Goal: Information Seeking & Learning: Learn about a topic

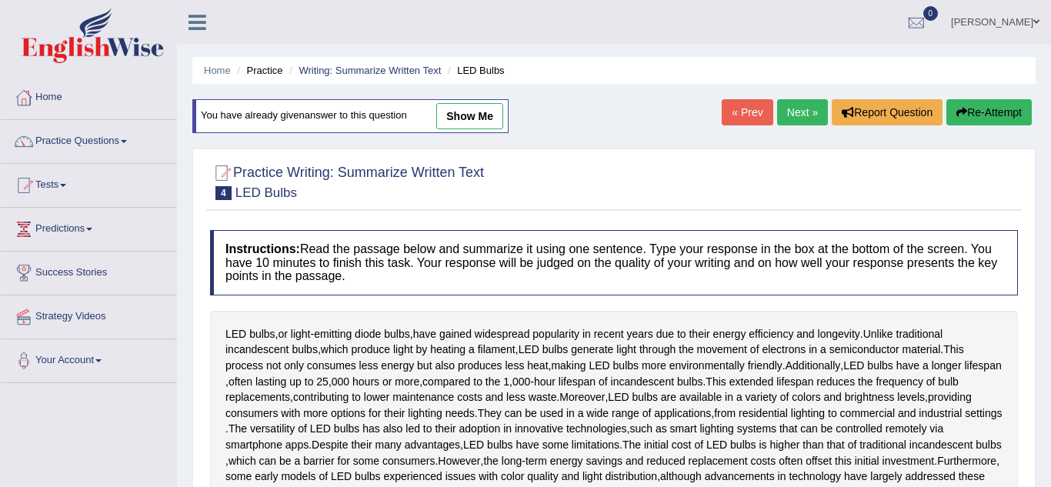
click at [980, 109] on button "Re-Attempt" at bounding box center [989, 112] width 85 height 26
click at [809, 113] on link "Next »" at bounding box center [802, 112] width 51 height 26
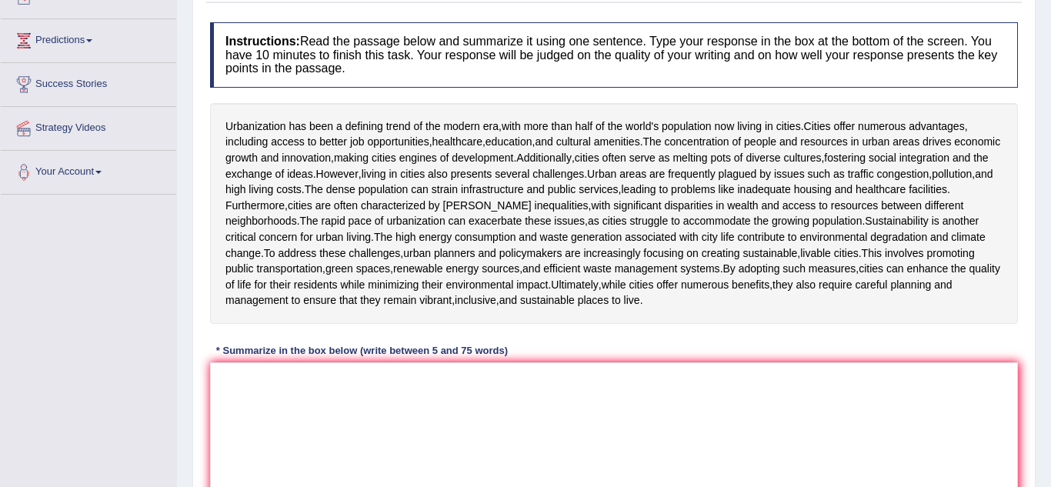
scroll to position [185, 0]
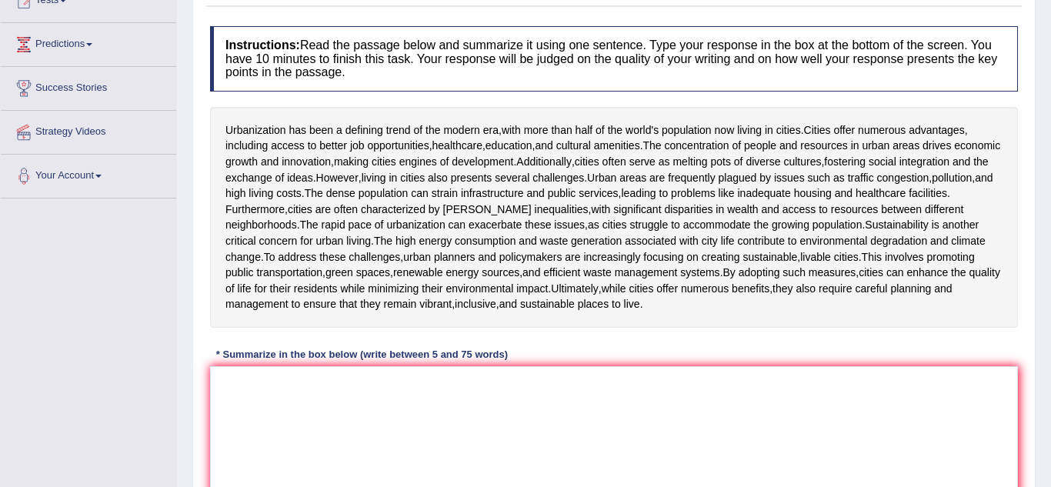
click at [96, 50] on link "Predictions" at bounding box center [88, 42] width 175 height 38
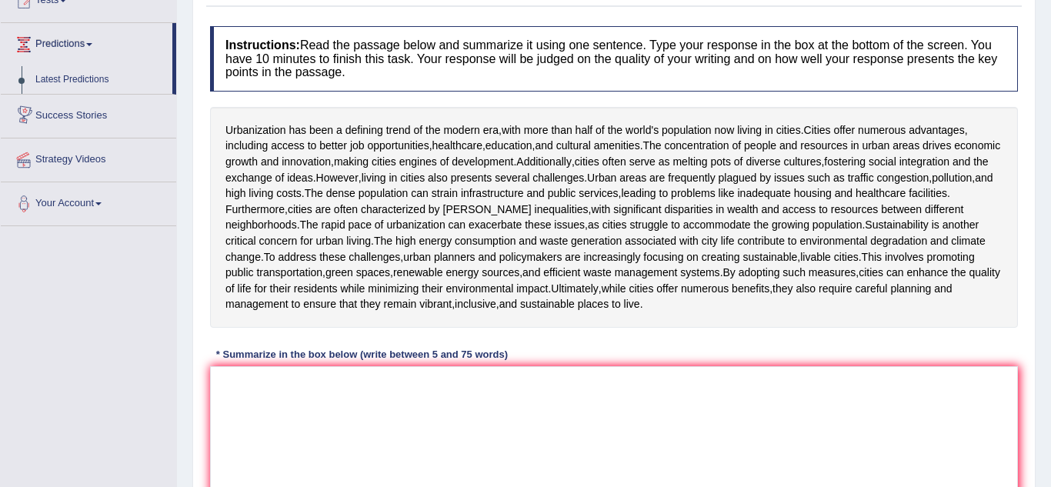
click at [186, 145] on div "Home Practice Writing: Summarize Written Text City Life « Prev Next » Report Qu…" at bounding box center [614, 201] width 874 height 773
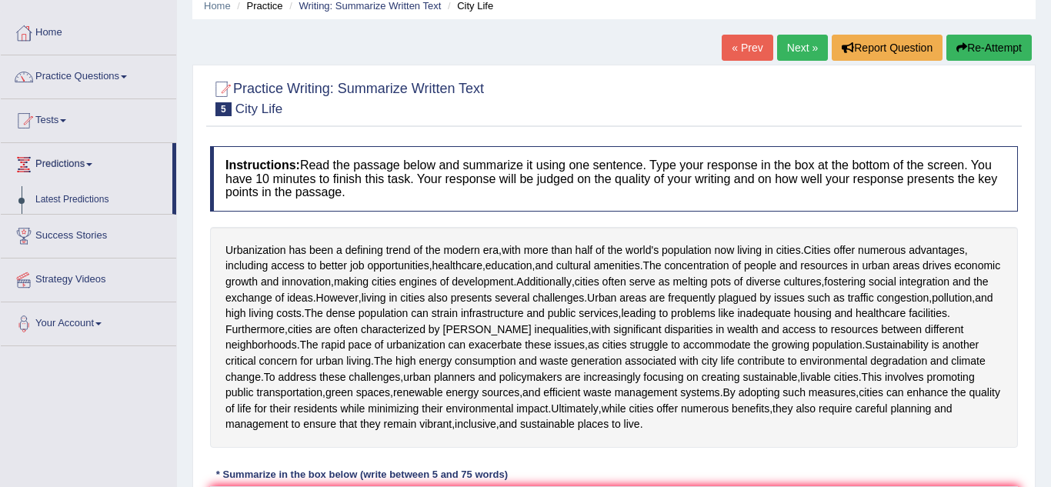
scroll to position [62, 0]
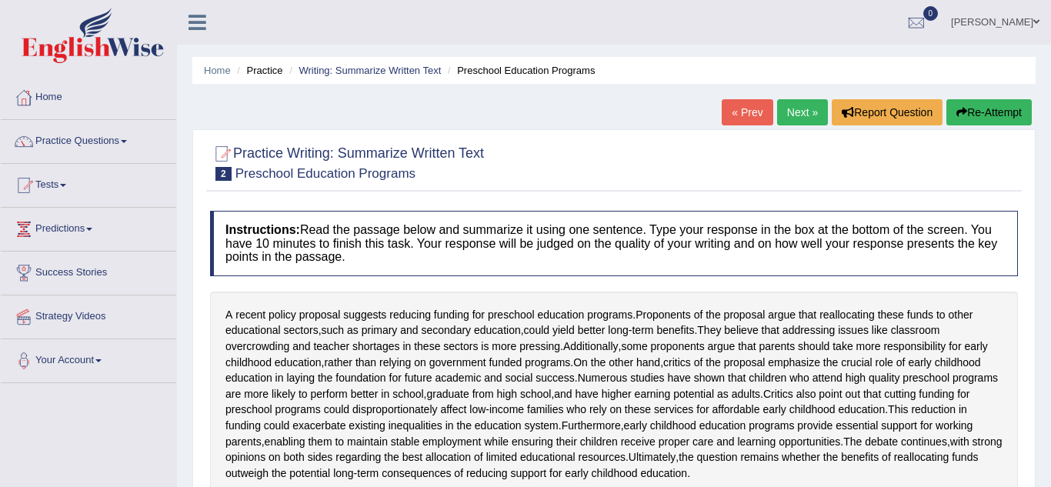
click at [1032, 24] on link "[PERSON_NAME]" at bounding box center [996, 20] width 112 height 40
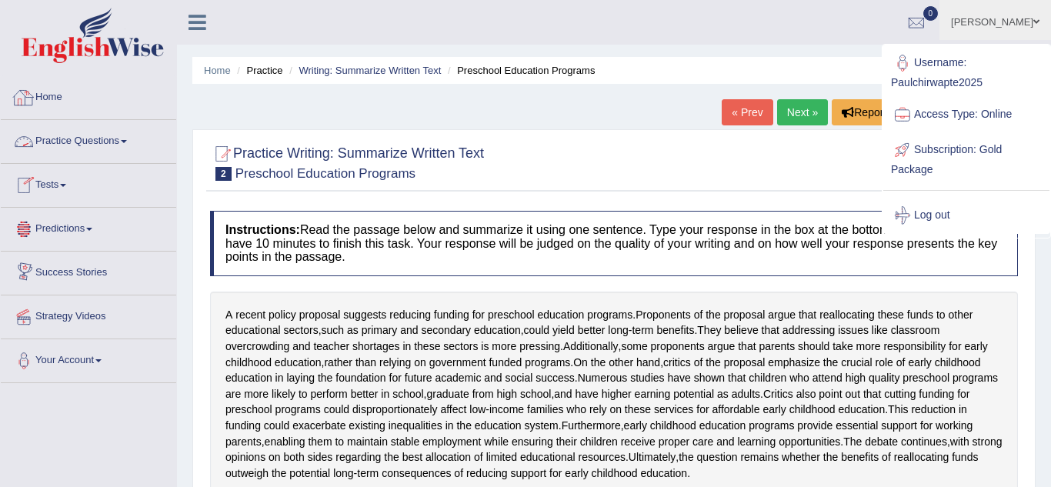
click at [28, 107] on div at bounding box center [23, 97] width 23 height 23
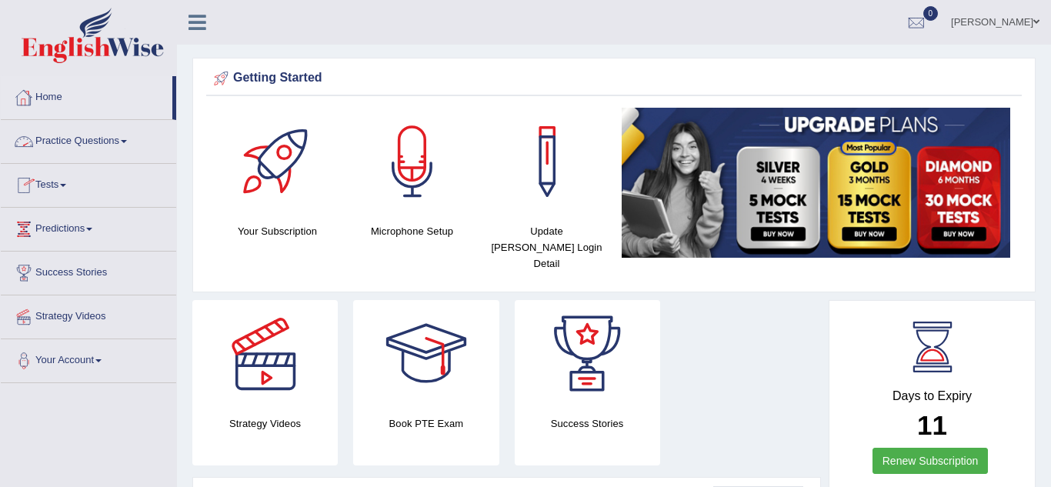
click at [128, 143] on link "Practice Questions" at bounding box center [88, 139] width 175 height 38
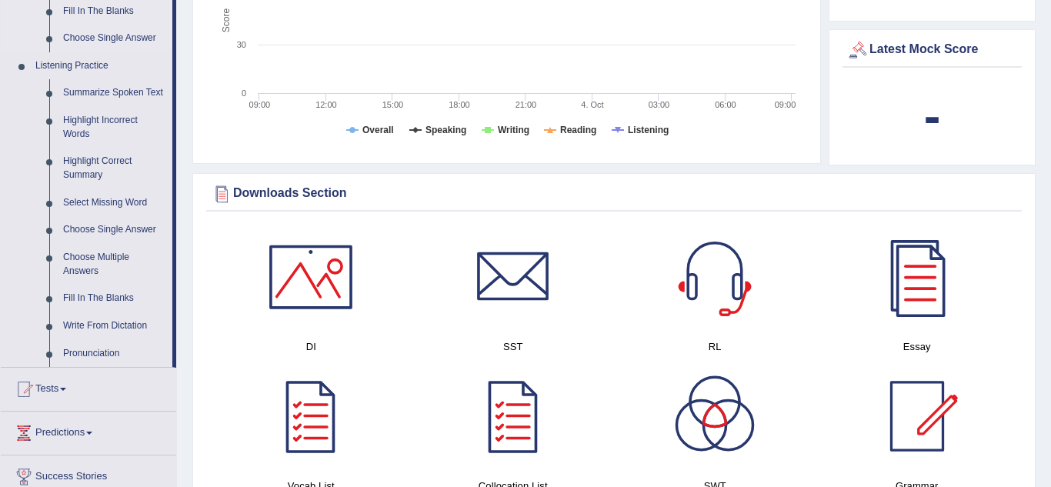
scroll to position [616, 0]
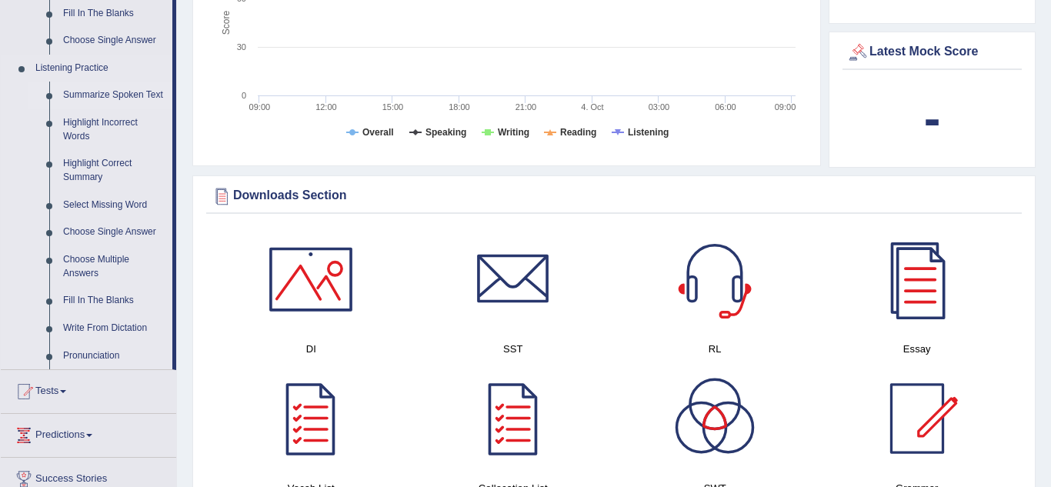
click at [111, 97] on link "Summarize Spoken Text" at bounding box center [114, 96] width 116 height 28
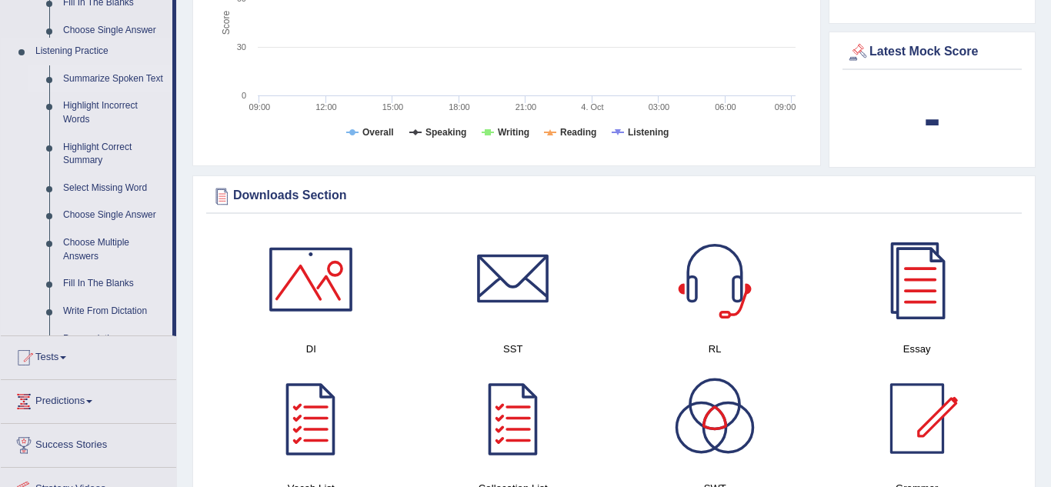
click at [111, 134] on link "Highlight Correct Summary" at bounding box center [114, 154] width 116 height 41
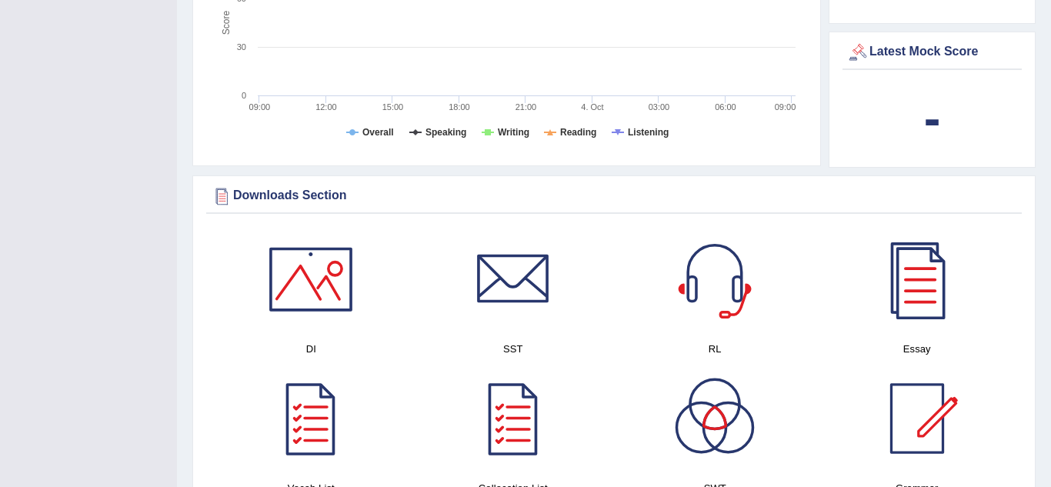
scroll to position [249, 0]
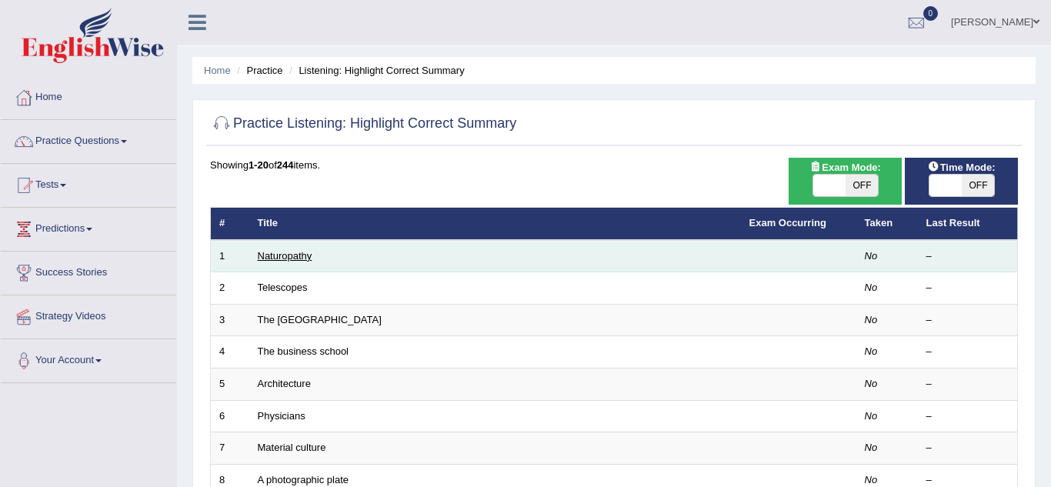
click at [269, 260] on link "Naturopathy" at bounding box center [285, 256] width 55 height 12
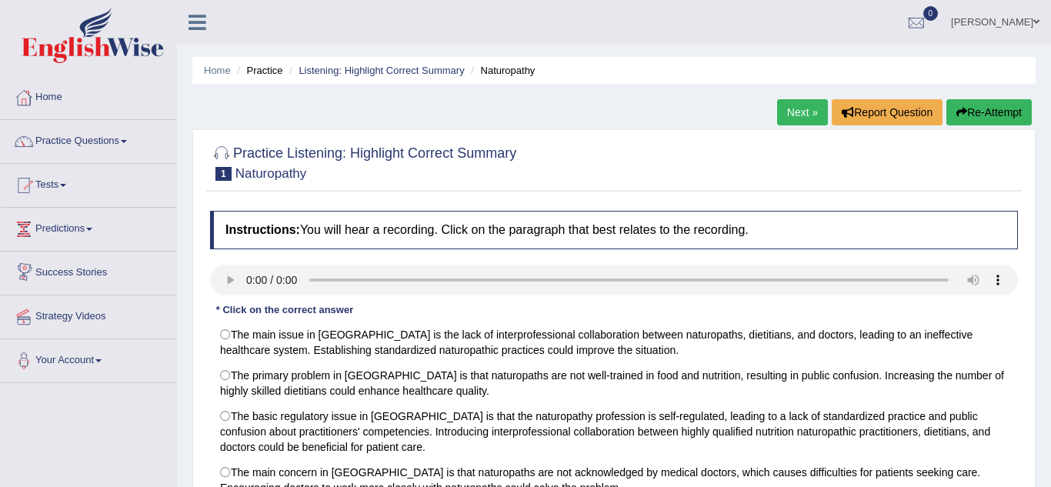
click at [179, 256] on div "Home Practice Listening: Highlight Correct Summary Naturopathy Next » Report Qu…" at bounding box center [614, 385] width 874 height 770
click at [189, 284] on div "Home Practice Listening: Highlight Correct Summary Naturopathy Next » Report Qu…" at bounding box center [614, 385] width 874 height 770
click at [175, 408] on div "Toggle navigation Home Practice Questions Speaking Practice Read Aloud Repeat S…" at bounding box center [525, 400] width 1051 height 800
click at [151, 451] on div "Toggle navigation Home Practice Questions Speaking Practice Read Aloud Repeat S…" at bounding box center [525, 400] width 1051 height 800
click at [127, 140] on span at bounding box center [124, 141] width 6 height 3
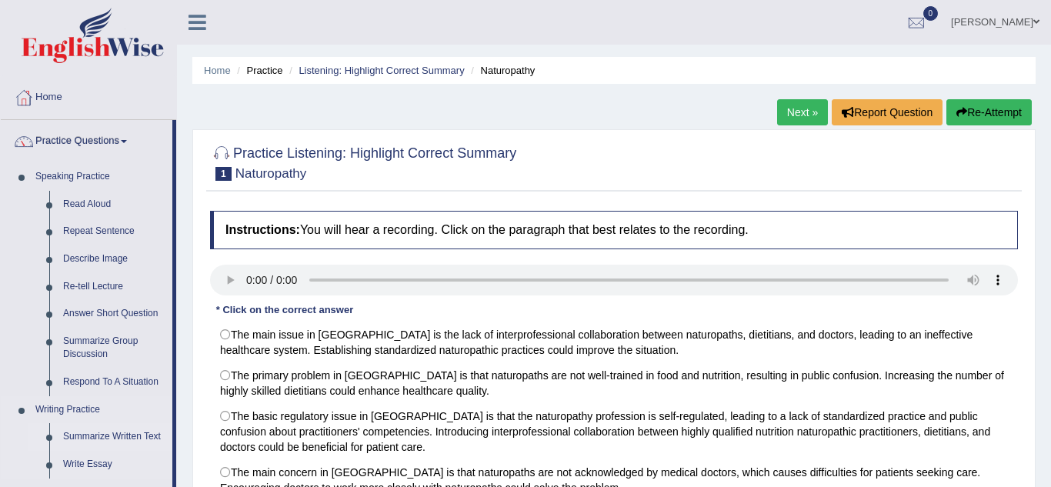
click at [69, 442] on link "Summarize Written Text" at bounding box center [114, 437] width 116 height 28
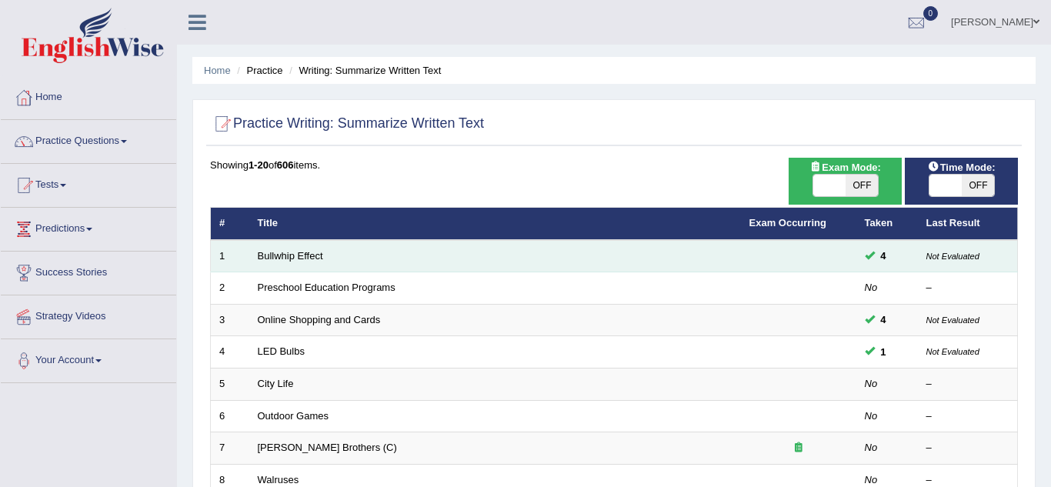
click at [386, 255] on td "Bullwhip Effect" at bounding box center [495, 256] width 492 height 32
click at [315, 259] on link "Bullwhip Effect" at bounding box center [290, 256] width 65 height 12
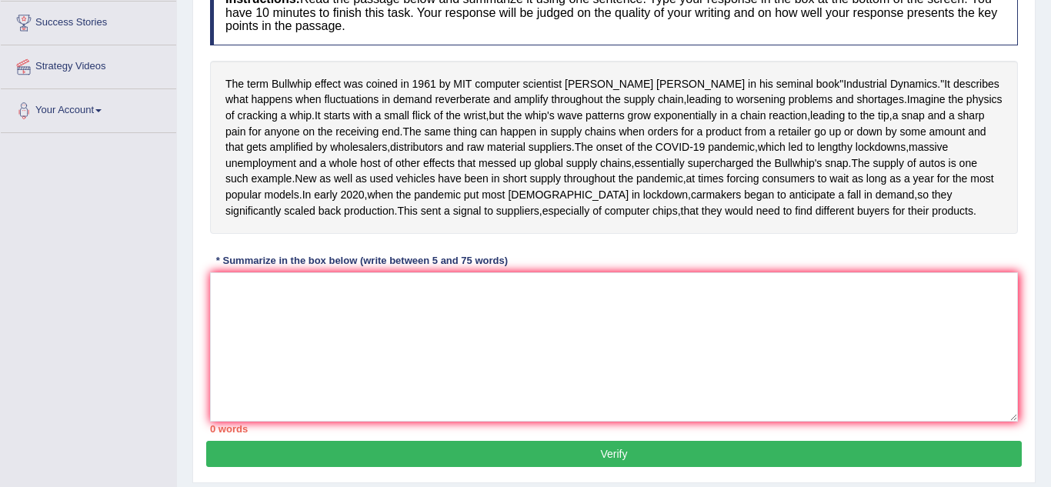
scroll to position [277, 0]
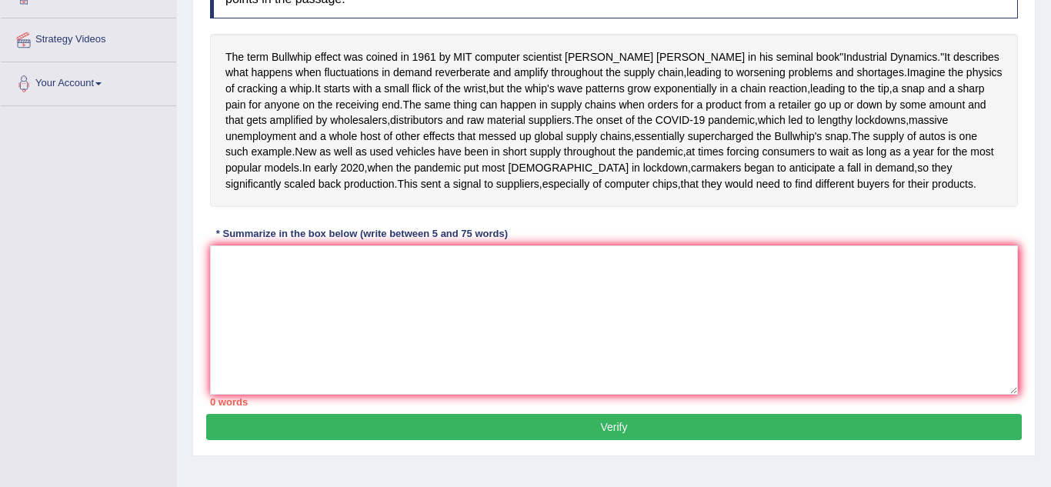
click at [1036, 64] on div "Home Practice Writing: Summarize Written Text Bullwhip Effect You have already …" at bounding box center [614, 108] width 874 height 770
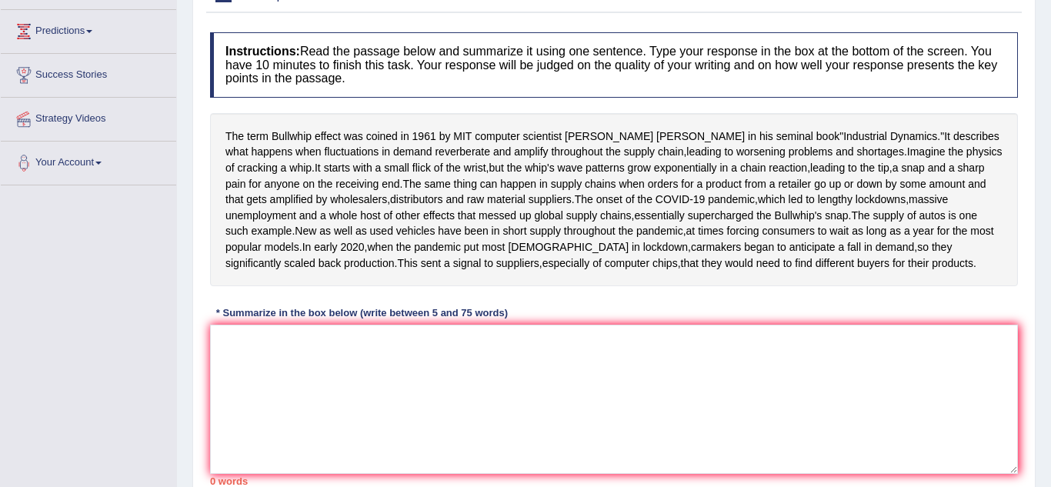
scroll to position [195, 0]
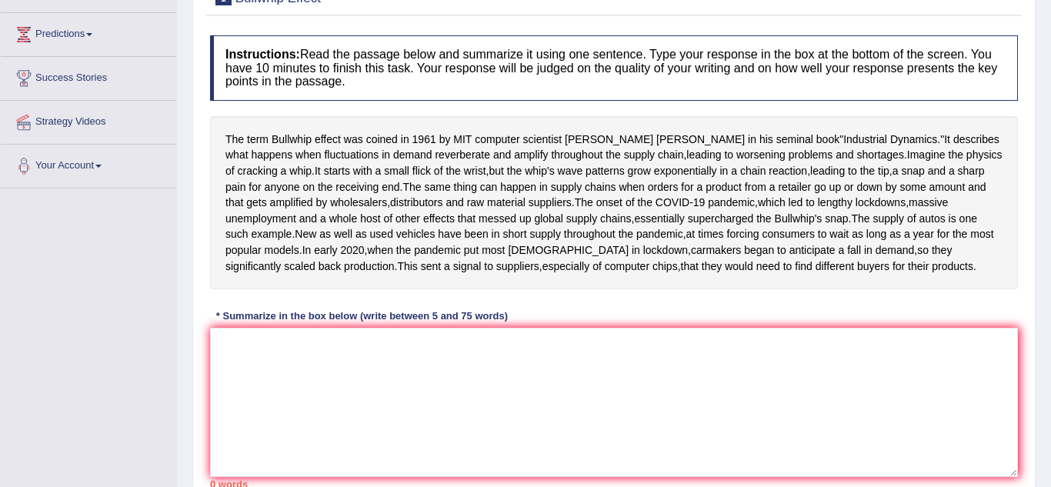
drag, startPoint x: 1038, startPoint y: 227, endPoint x: 1051, endPoint y: 296, distance: 70.4
click at [1051, 292] on html "Toggle navigation Home Practice Questions Speaking Practice Read Aloud Repeat S…" at bounding box center [525, 48] width 1051 height 487
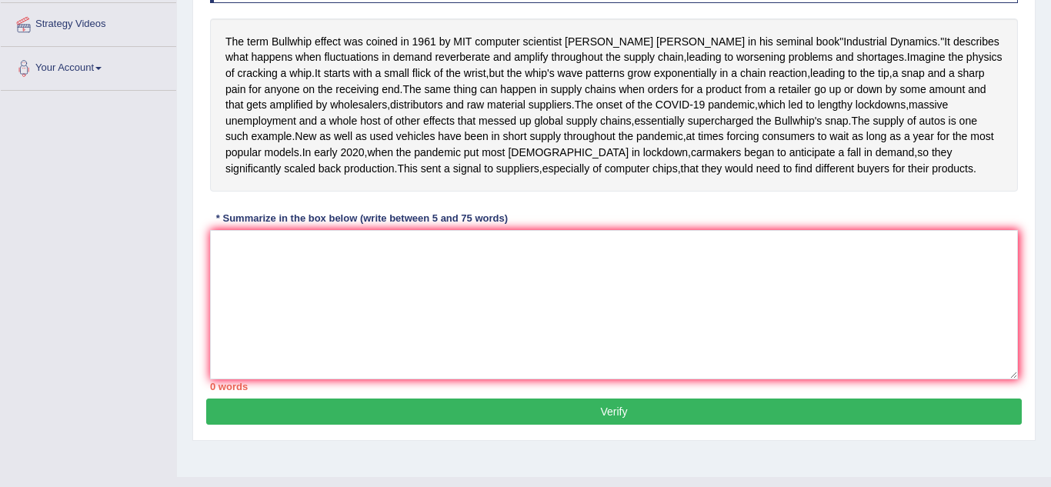
scroll to position [277, 0]
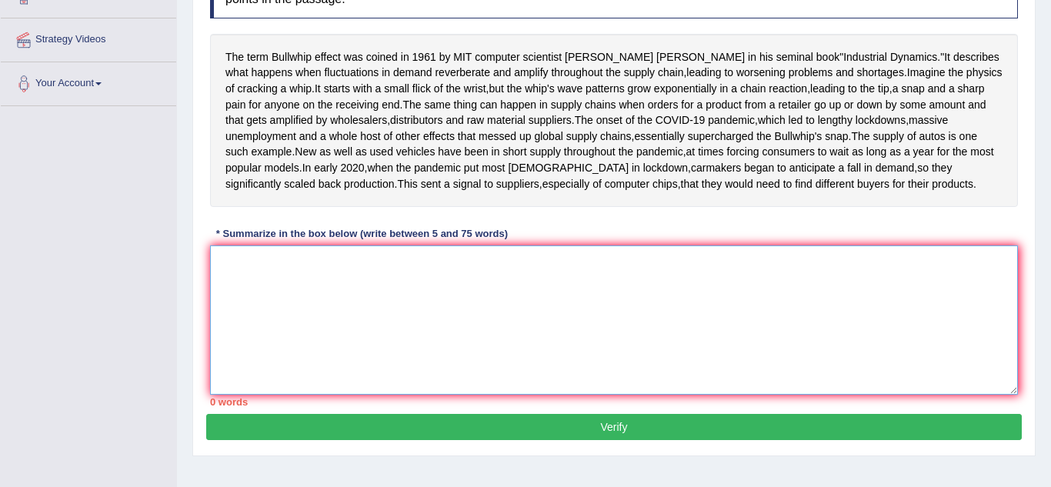
click at [239, 354] on textarea at bounding box center [614, 320] width 808 height 149
type textarea "t"
click at [683, 395] on textarea at bounding box center [614, 320] width 808 height 149
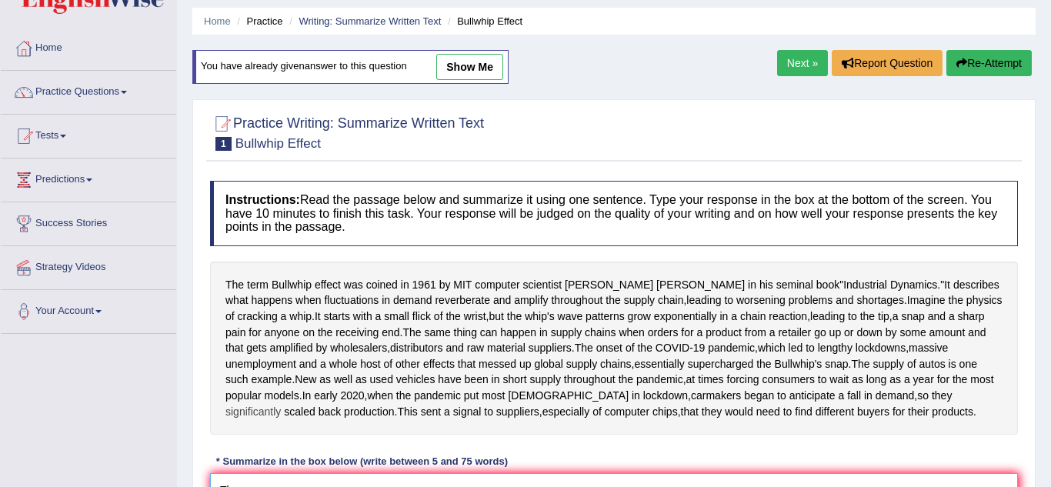
scroll to position [0, 0]
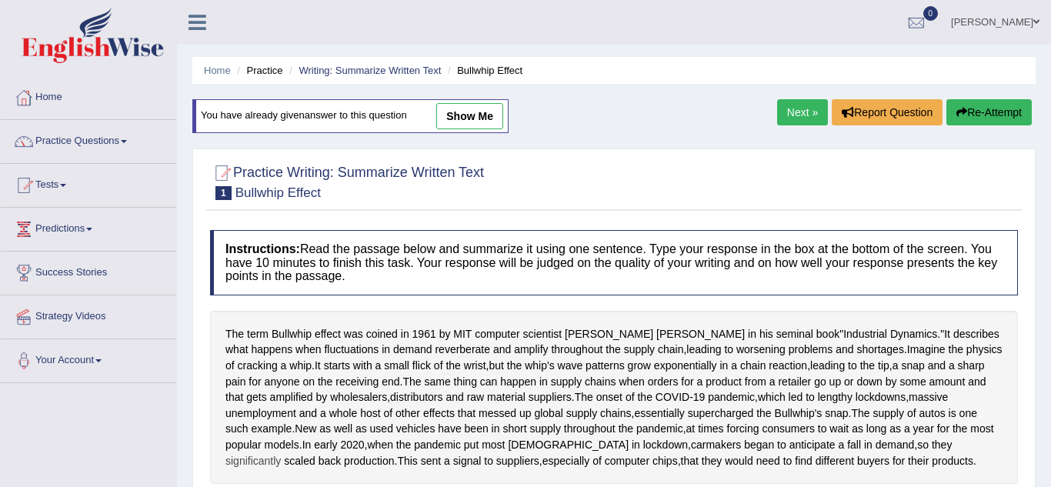
type textarea "The"
click at [140, 149] on link "Practice Questions" at bounding box center [88, 139] width 175 height 38
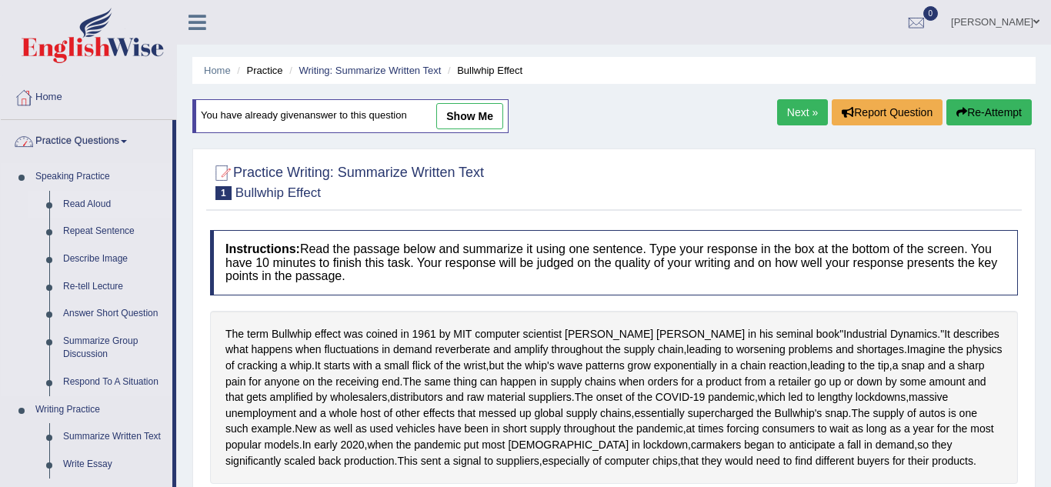
click at [125, 206] on link "Read Aloud" at bounding box center [114, 205] width 116 height 28
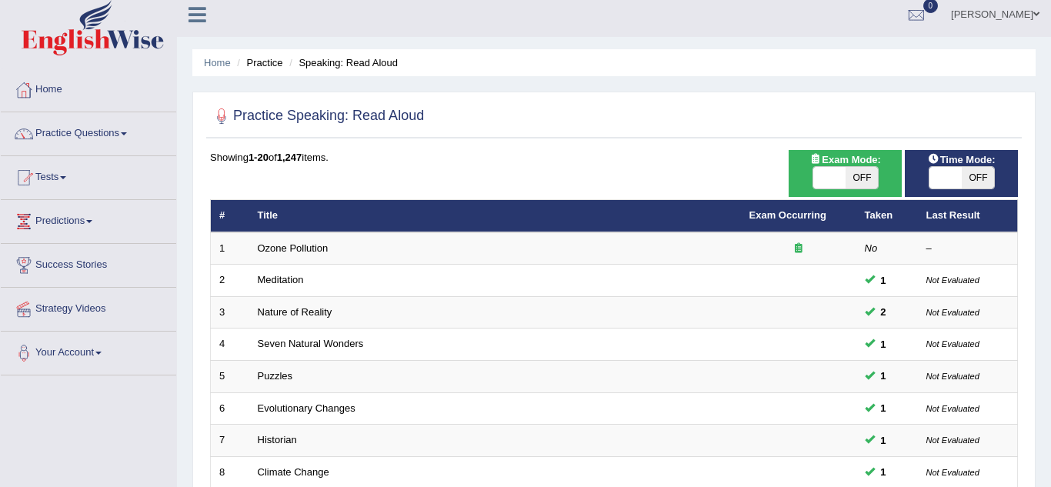
scroll to position [3, 0]
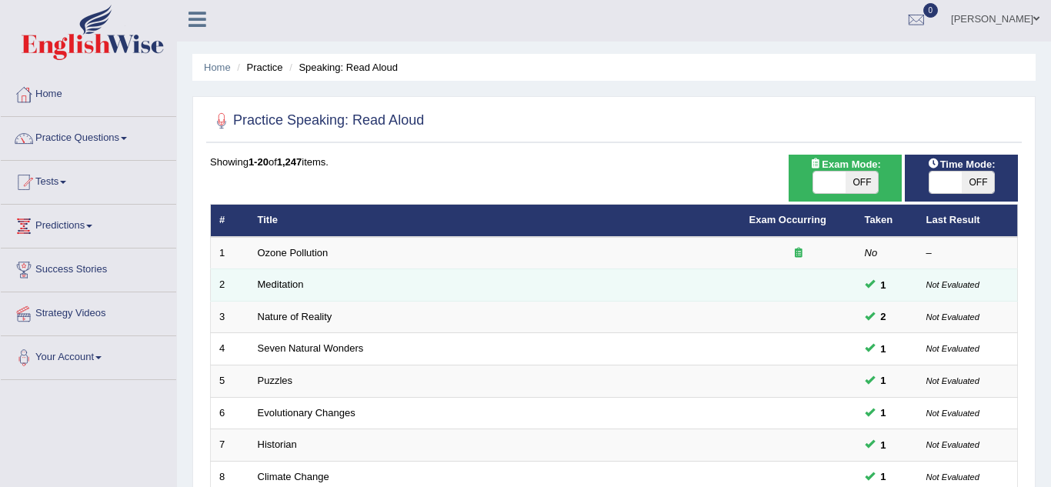
click at [322, 274] on td "Meditation" at bounding box center [495, 285] width 492 height 32
click at [325, 272] on td "Meditation" at bounding box center [495, 285] width 492 height 32
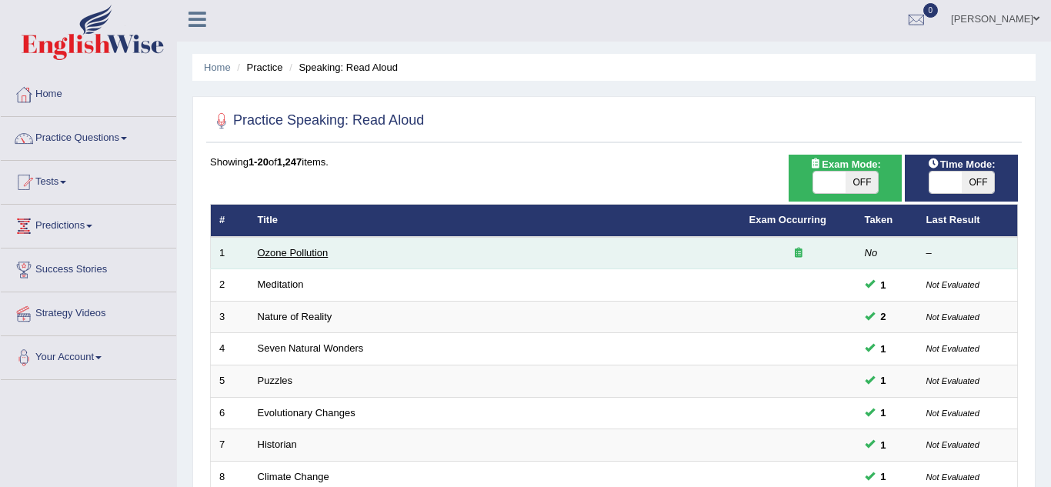
click at [259, 252] on link "Ozone Pollution" at bounding box center [293, 253] width 71 height 12
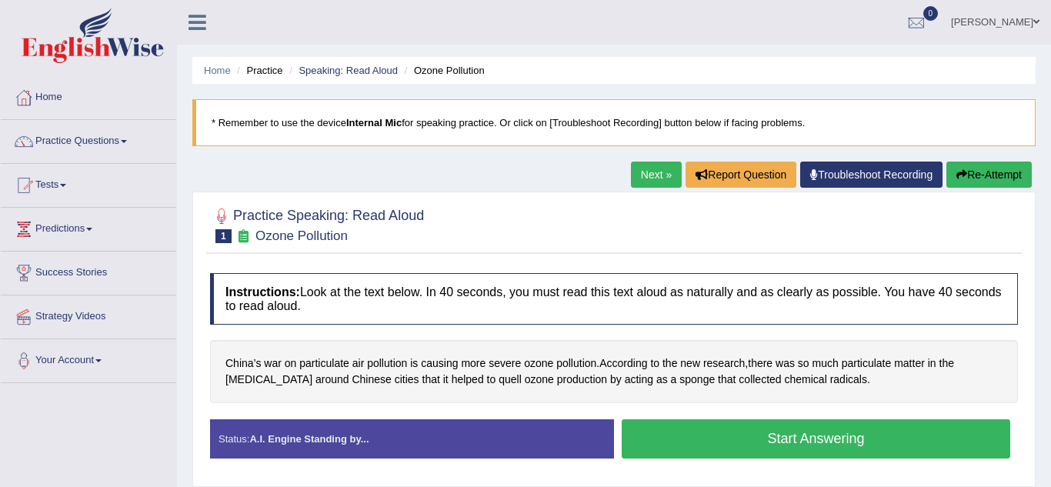
click at [737, 450] on button "Start Answering" at bounding box center [816, 438] width 389 height 39
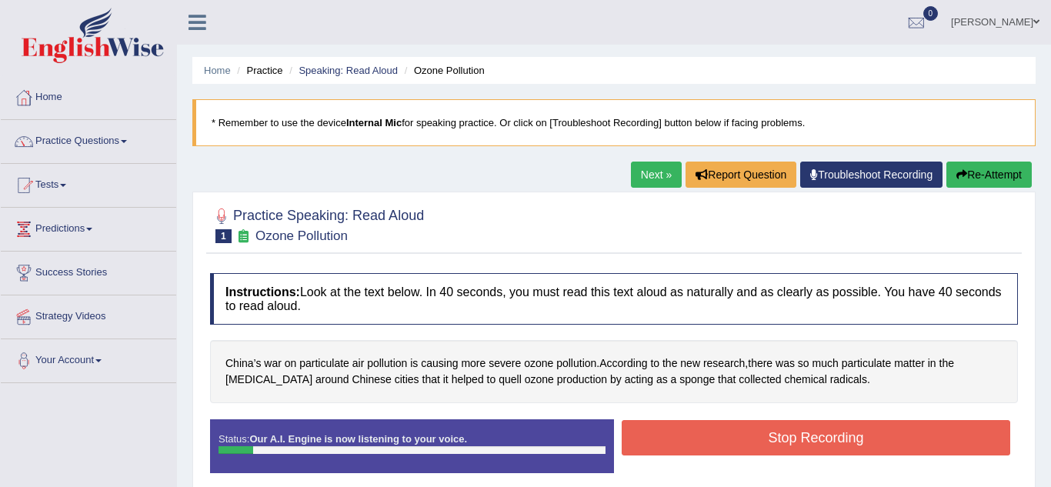
click at [747, 445] on button "Stop Recording" at bounding box center [816, 437] width 389 height 35
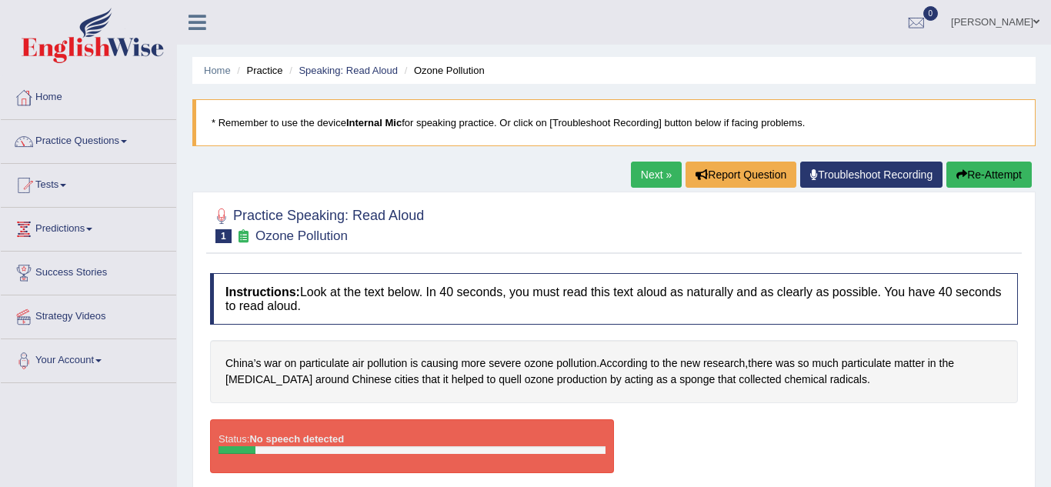
click at [995, 174] on button "Re-Attempt" at bounding box center [989, 175] width 85 height 26
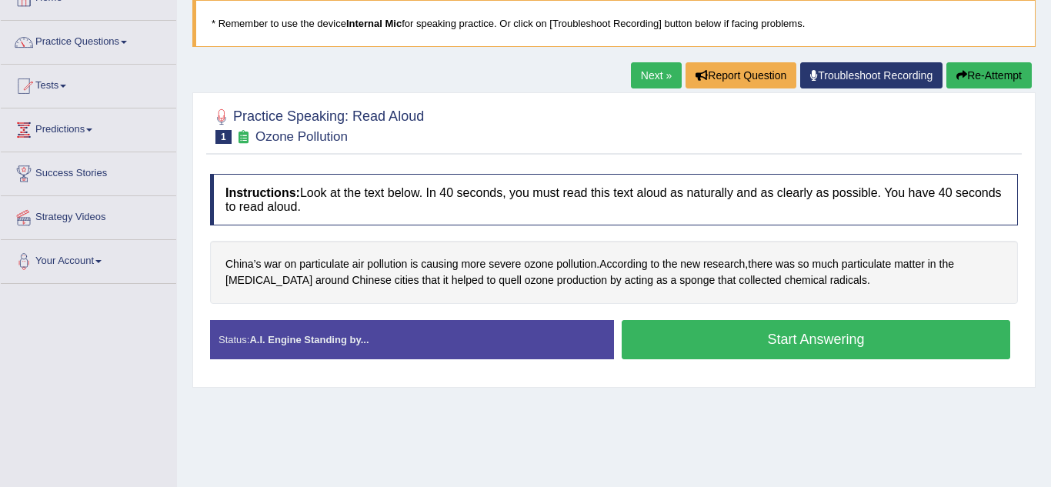
scroll to position [99, 0]
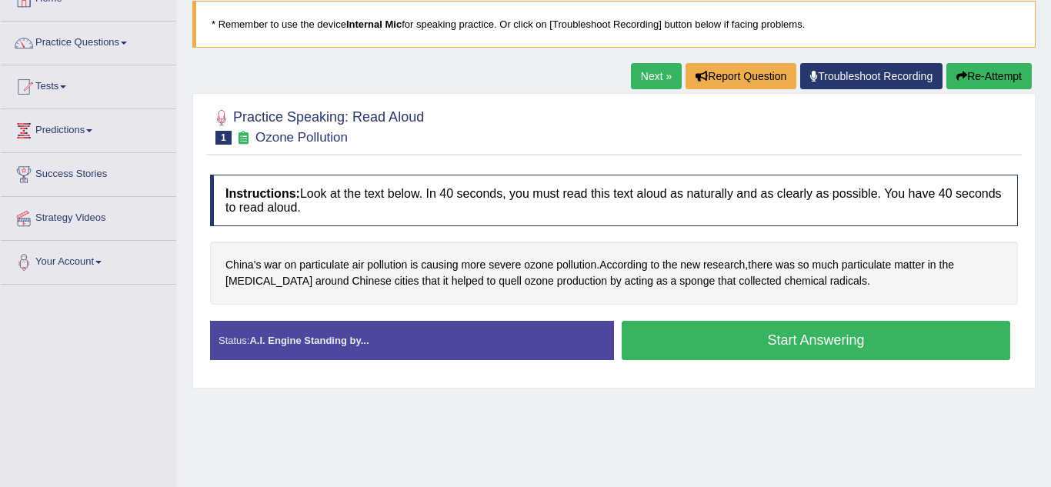
click at [0, 367] on div "Toggle navigation Home Practice Questions Speaking Practice Read Aloud Repeat S…" at bounding box center [525, 301] width 1051 height 800
click at [800, 347] on button "Start Answering" at bounding box center [816, 340] width 389 height 39
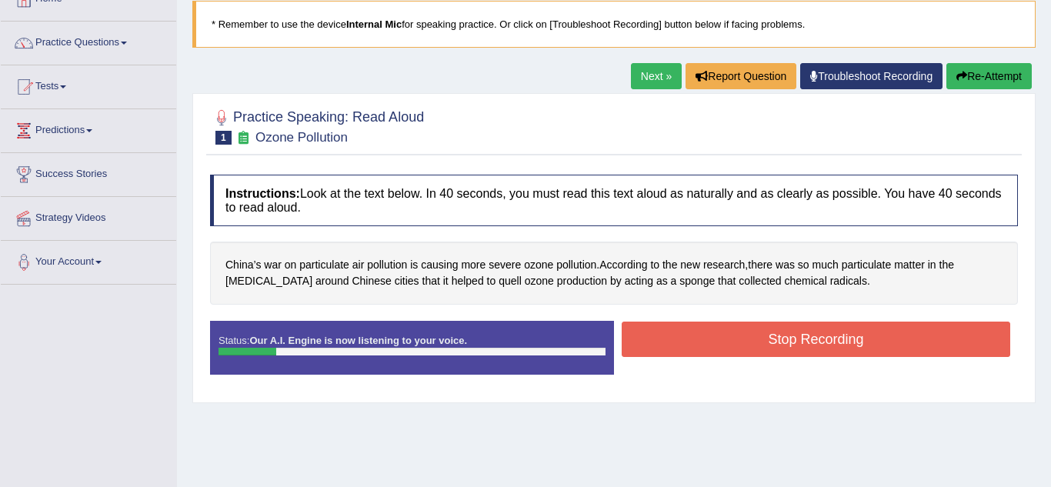
click at [800, 347] on button "Stop Recording" at bounding box center [816, 339] width 389 height 35
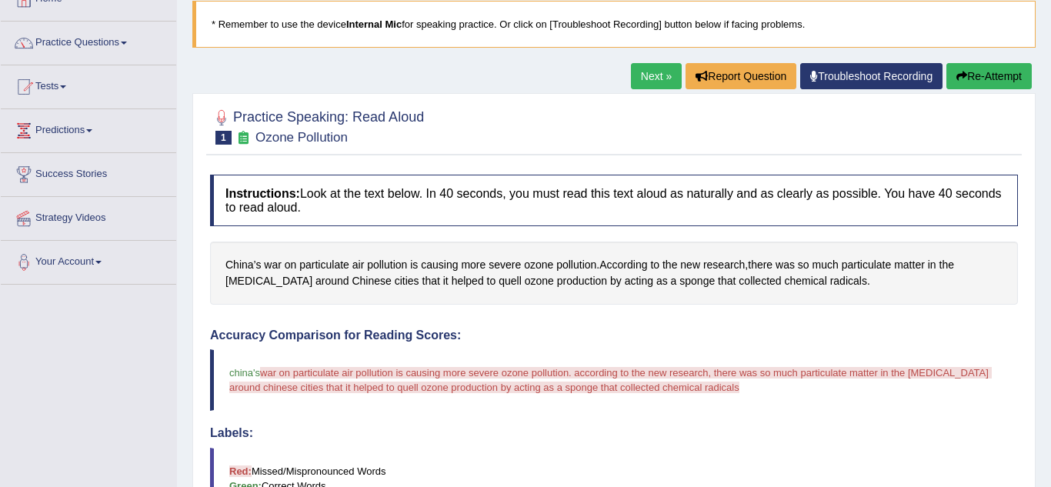
click at [1001, 80] on button "Re-Attempt" at bounding box center [989, 76] width 85 height 26
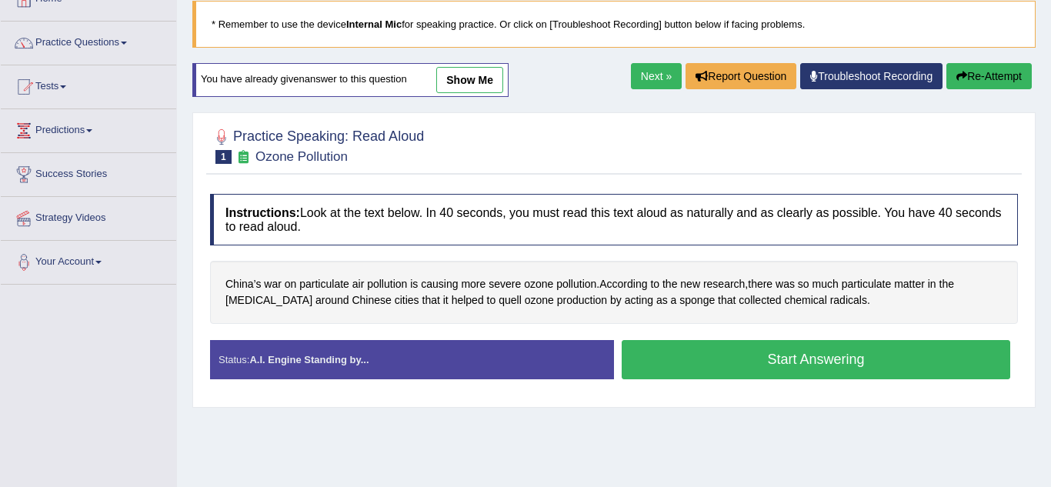
click at [824, 363] on button "Start Answering" at bounding box center [816, 359] width 389 height 39
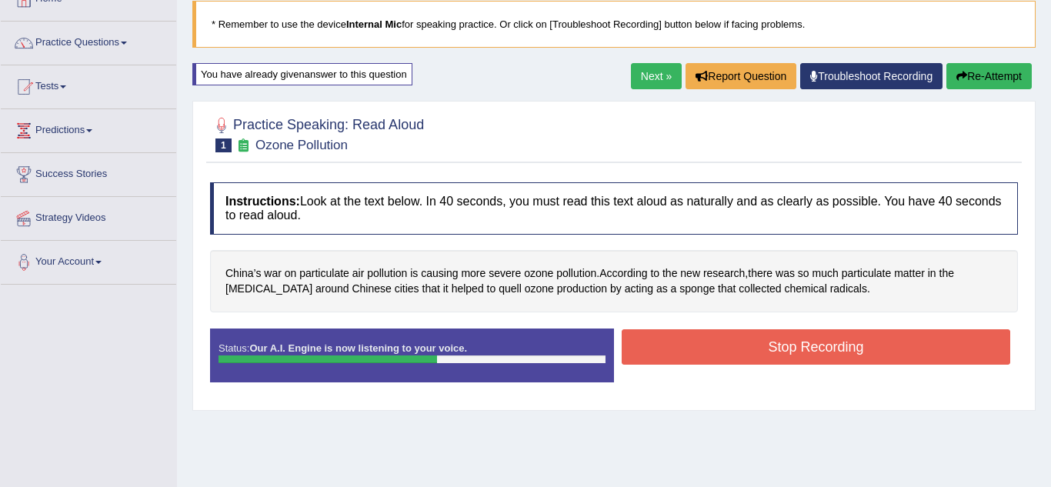
click at [827, 344] on button "Stop Recording" at bounding box center [816, 346] width 389 height 35
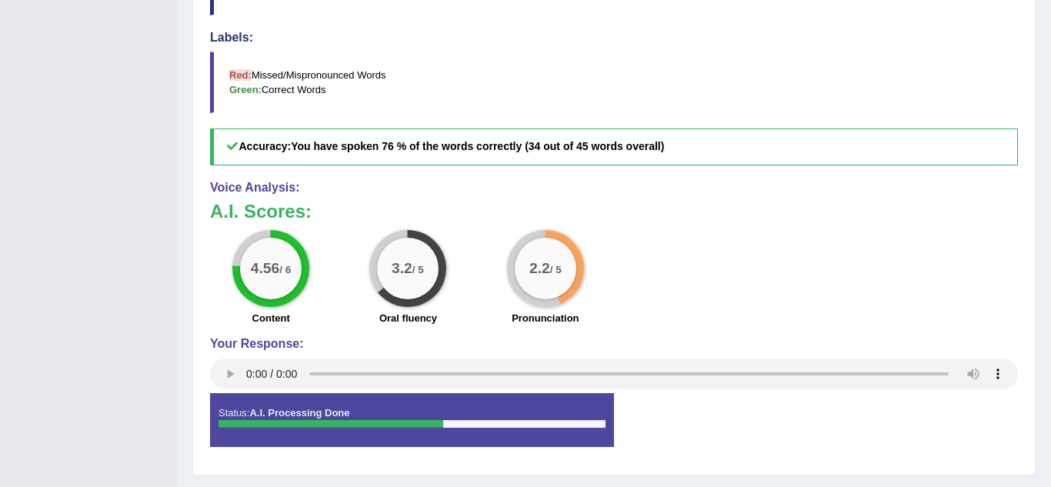
scroll to position [542, 0]
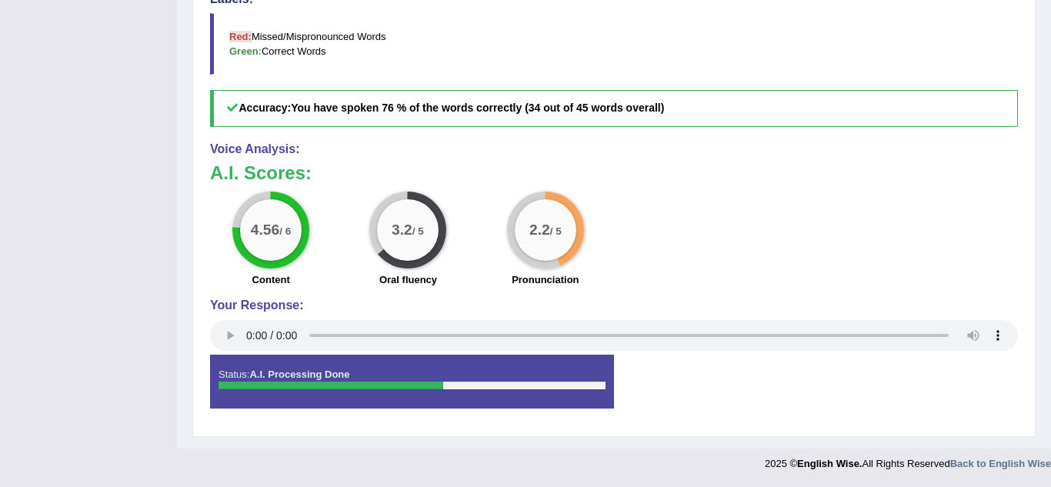
click at [952, 384] on div "Status: A.I. Processing Done Start Answering Stop Recording" at bounding box center [614, 389] width 808 height 69
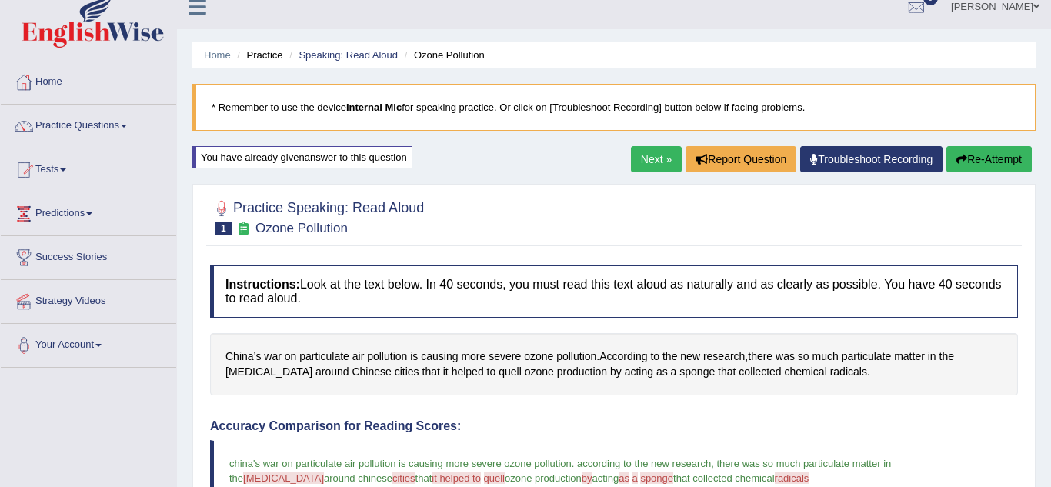
scroll to position [0, 0]
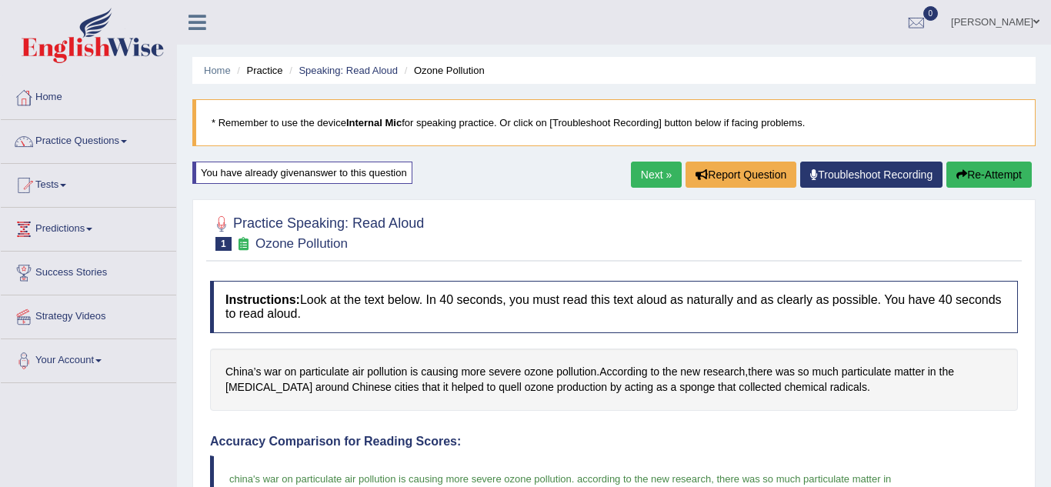
click at [645, 181] on link "Next »" at bounding box center [656, 175] width 51 height 26
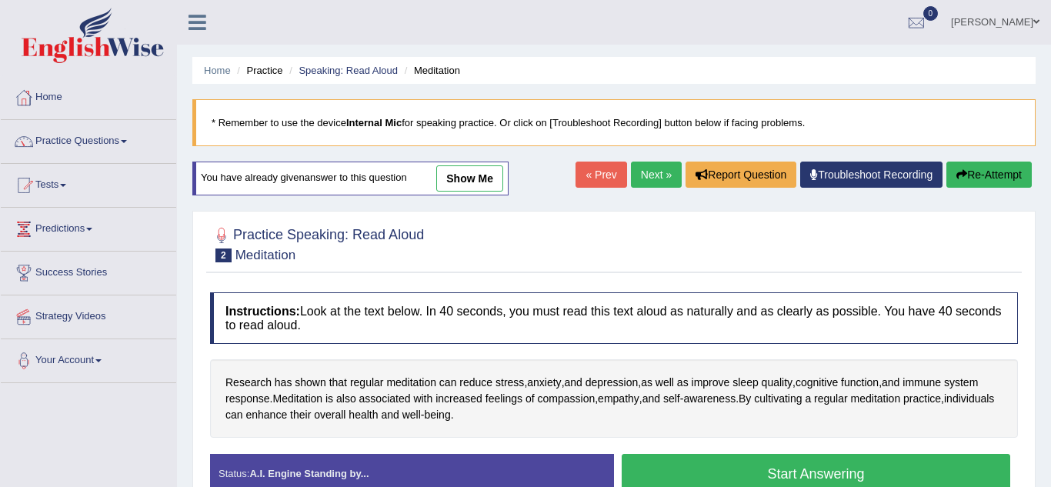
click at [1033, 460] on div "Home Practice Speaking: Read Aloud Meditation * Remember to use the device Inte…" at bounding box center [614, 385] width 874 height 770
click at [814, 475] on button "Start Answering" at bounding box center [816, 473] width 389 height 39
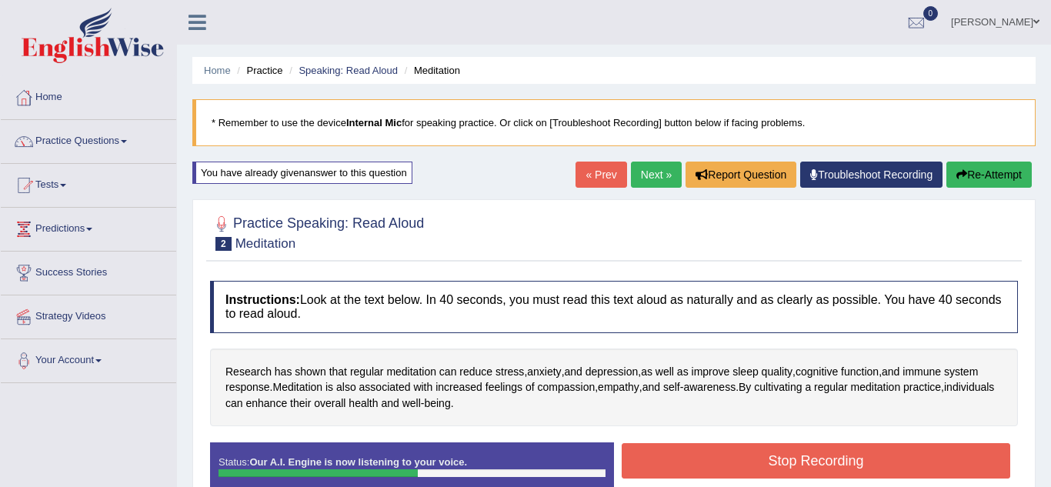
click at [814, 475] on button "Stop Recording" at bounding box center [816, 460] width 389 height 35
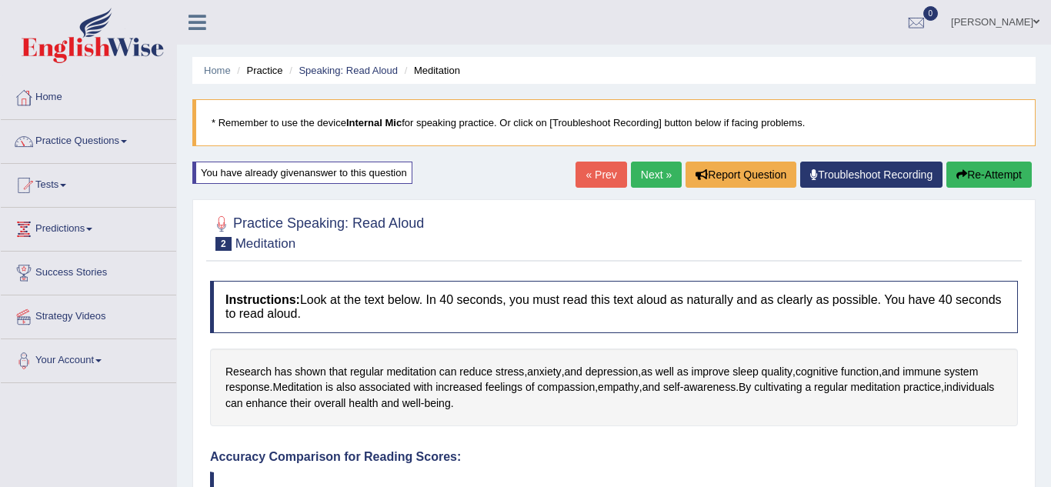
click at [968, 177] on button "Re-Attempt" at bounding box center [989, 175] width 85 height 26
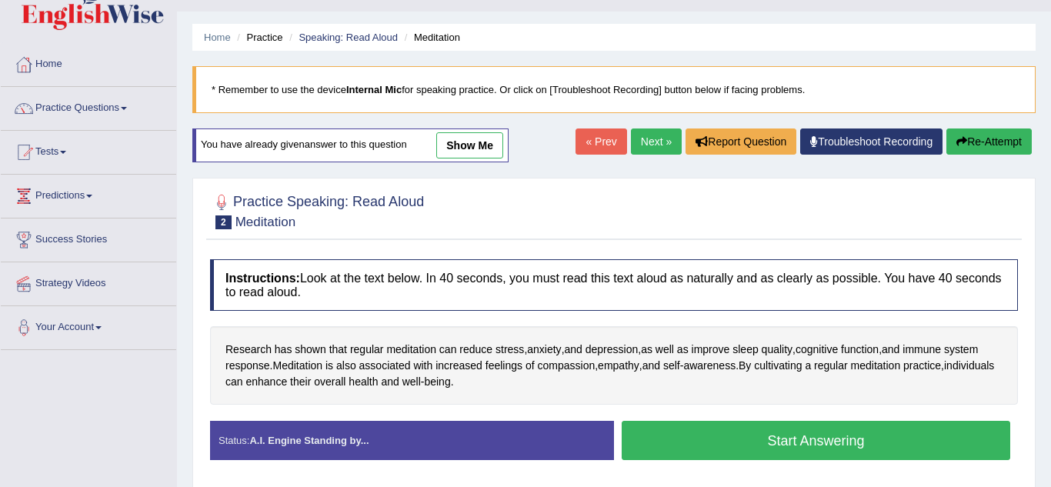
scroll to position [32, 0]
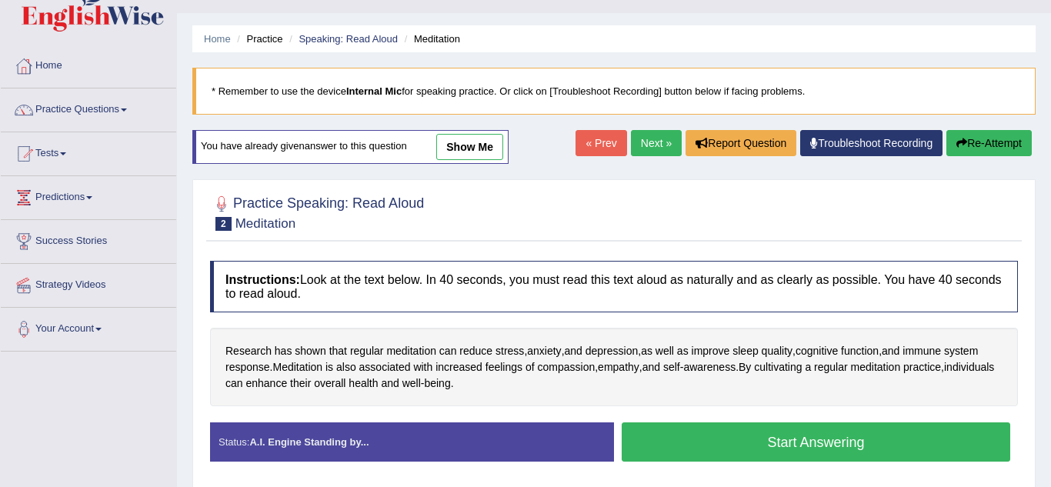
click at [639, 149] on link "Next »" at bounding box center [656, 143] width 51 height 26
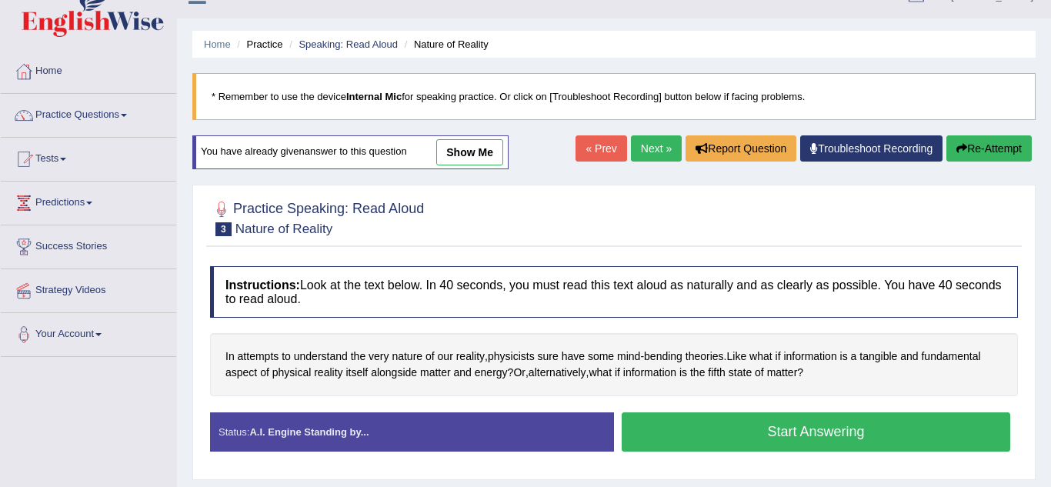
scroll to position [24, 0]
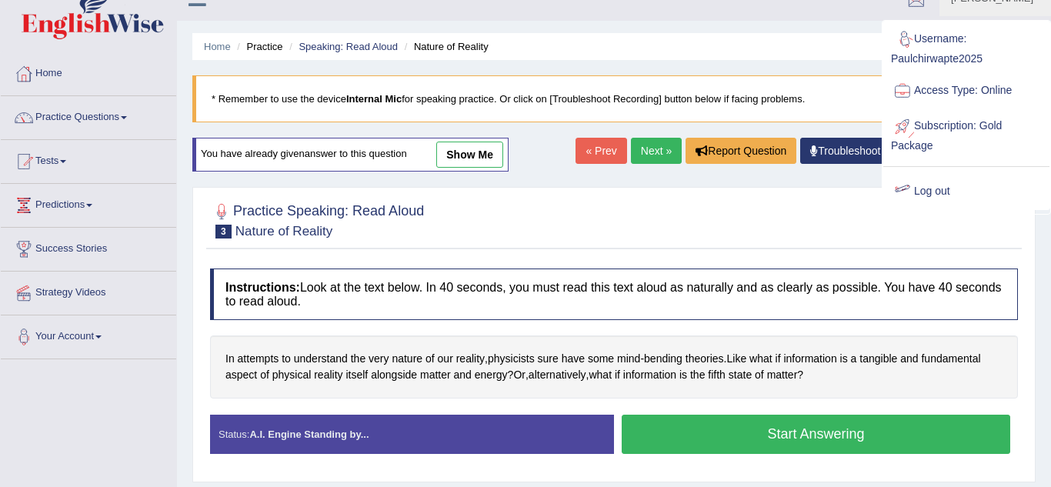
click at [954, 203] on link "Log out" at bounding box center [967, 191] width 166 height 35
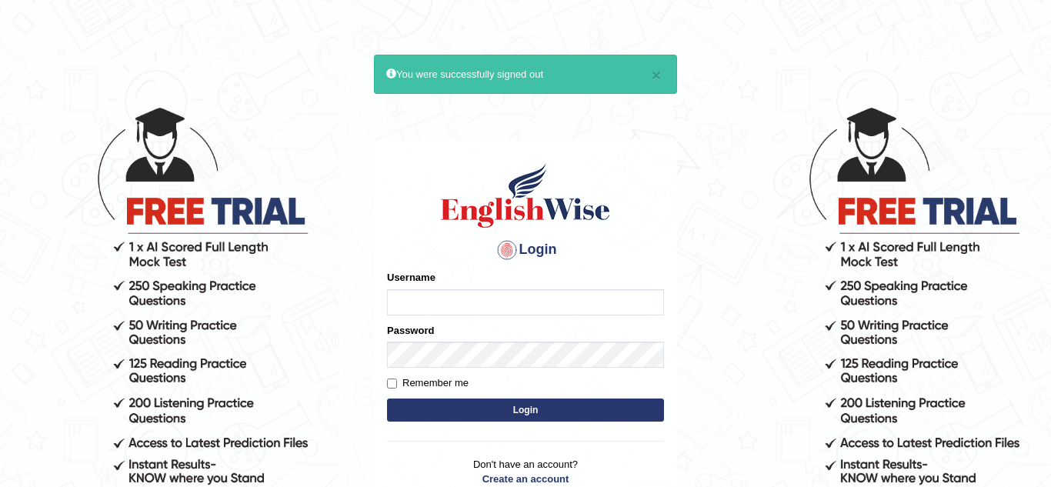
type input "Paulchirwapte2025"
click at [394, 380] on input "Remember me" at bounding box center [392, 384] width 10 height 10
checkbox input "true"
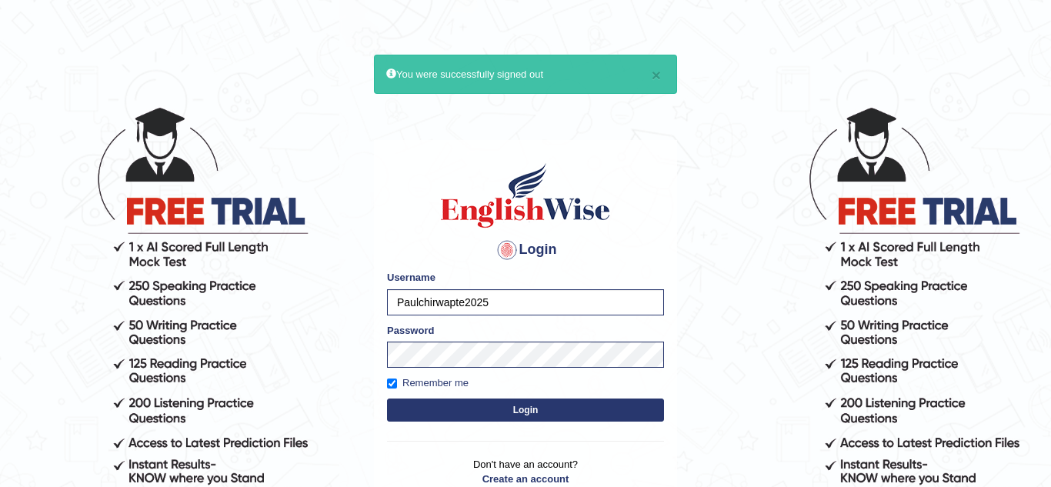
click at [456, 406] on button "Login" at bounding box center [525, 410] width 277 height 23
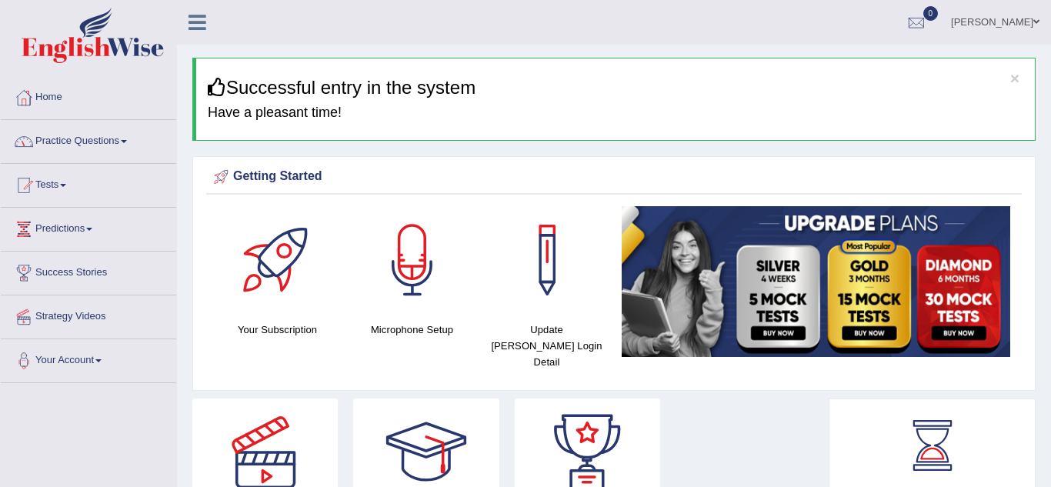
click at [122, 145] on link "Practice Questions" at bounding box center [88, 139] width 175 height 38
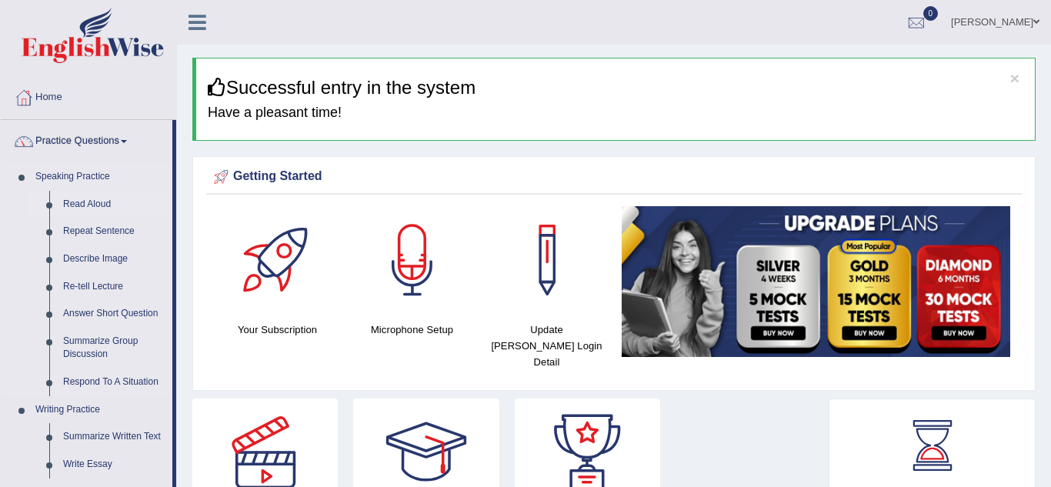
click at [95, 207] on link "Read Aloud" at bounding box center [114, 205] width 116 height 28
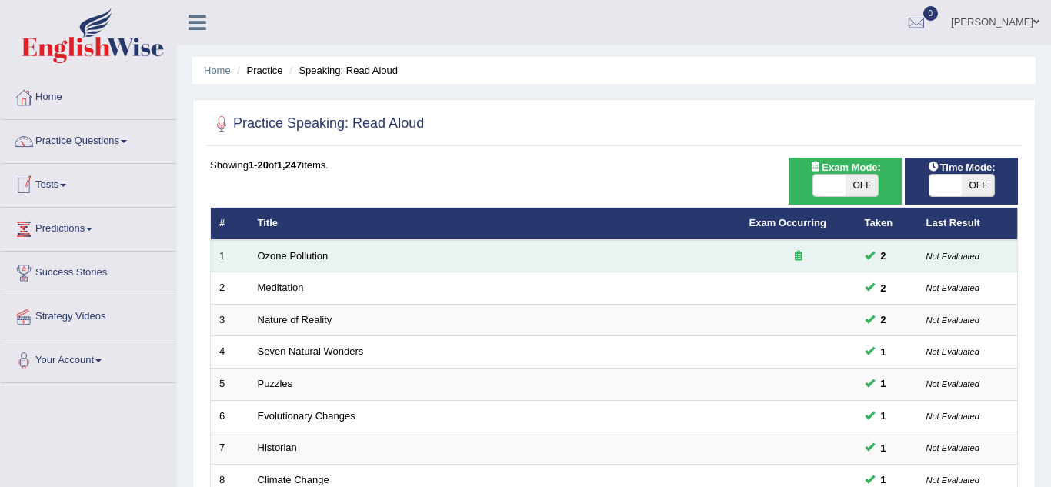
click at [268, 262] on td "Ozone Pollution" at bounding box center [495, 256] width 492 height 32
click at [312, 251] on link "Ozone Pollution" at bounding box center [293, 256] width 71 height 12
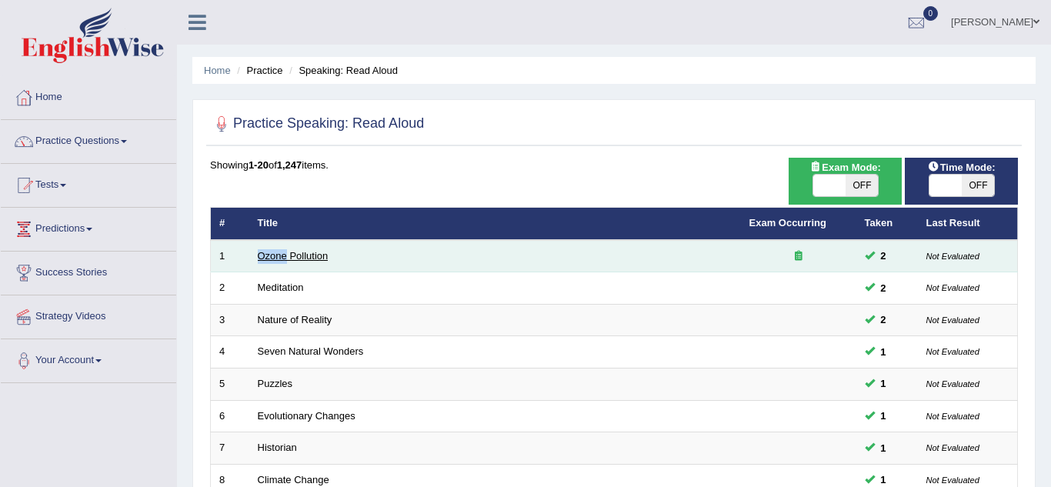
click at [312, 251] on link "Ozone Pollution" at bounding box center [293, 256] width 71 height 12
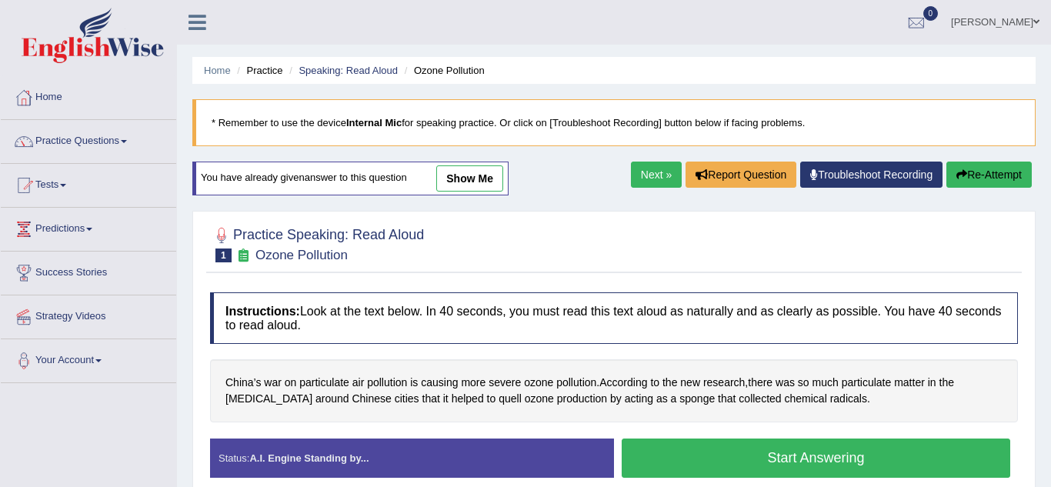
click at [670, 459] on button "Start Answering" at bounding box center [816, 458] width 389 height 39
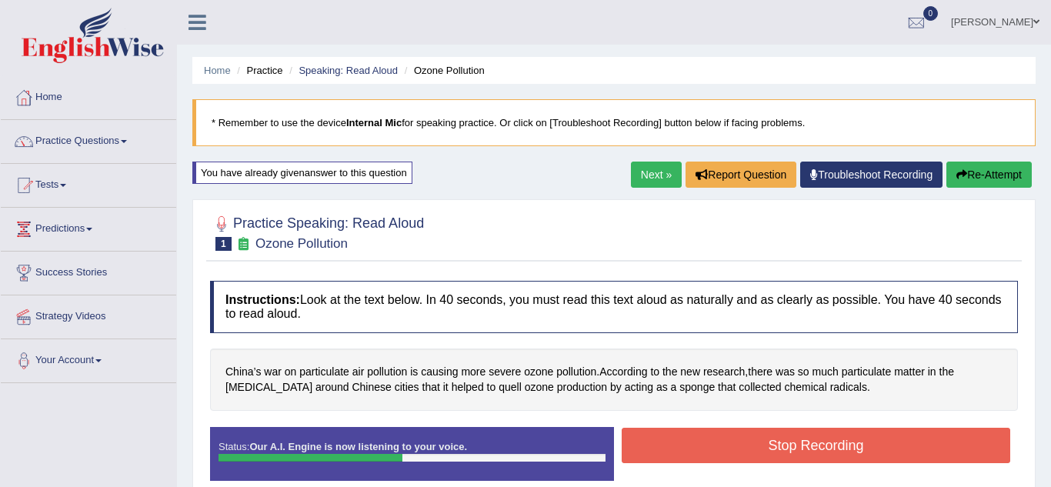
click at [670, 459] on button "Stop Recording" at bounding box center [816, 445] width 389 height 35
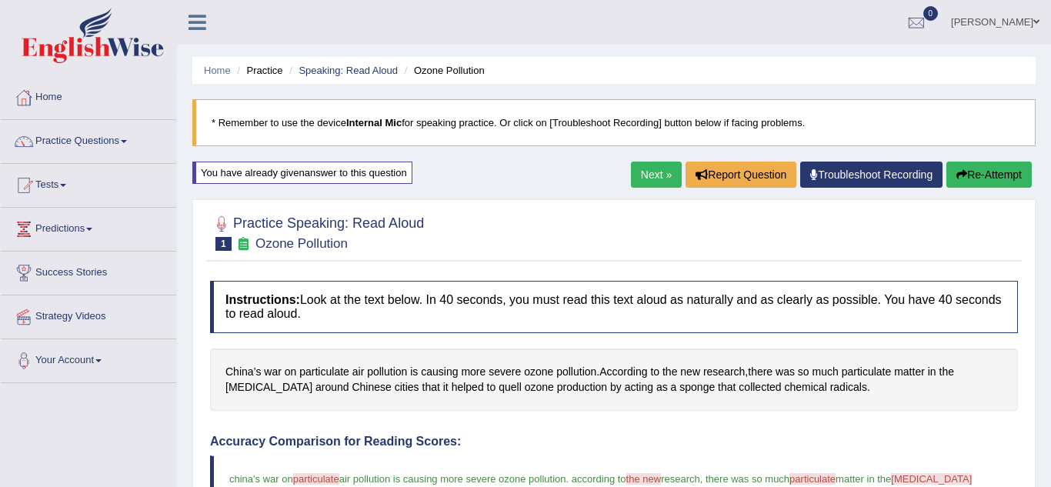
click at [667, 179] on link "Next »" at bounding box center [656, 175] width 51 height 26
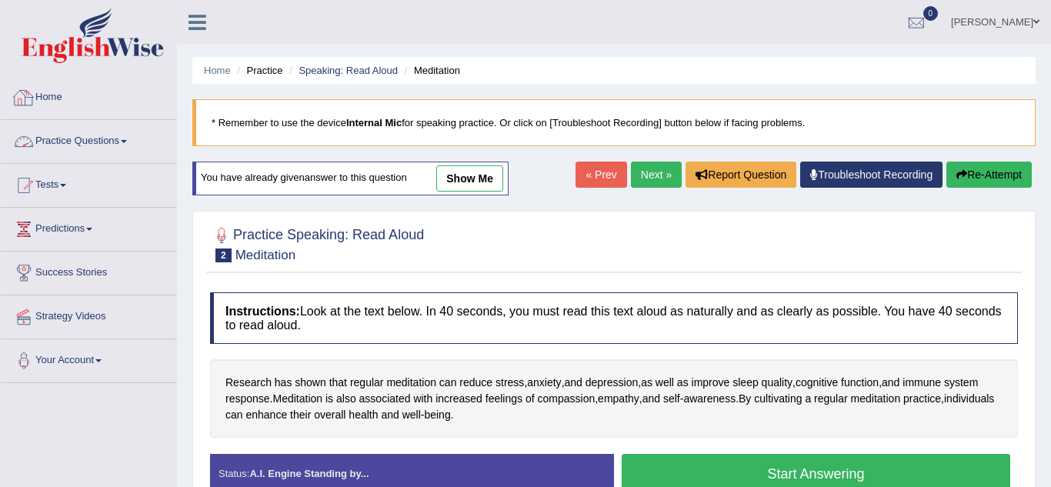
click at [45, 103] on link "Home" at bounding box center [88, 95] width 175 height 38
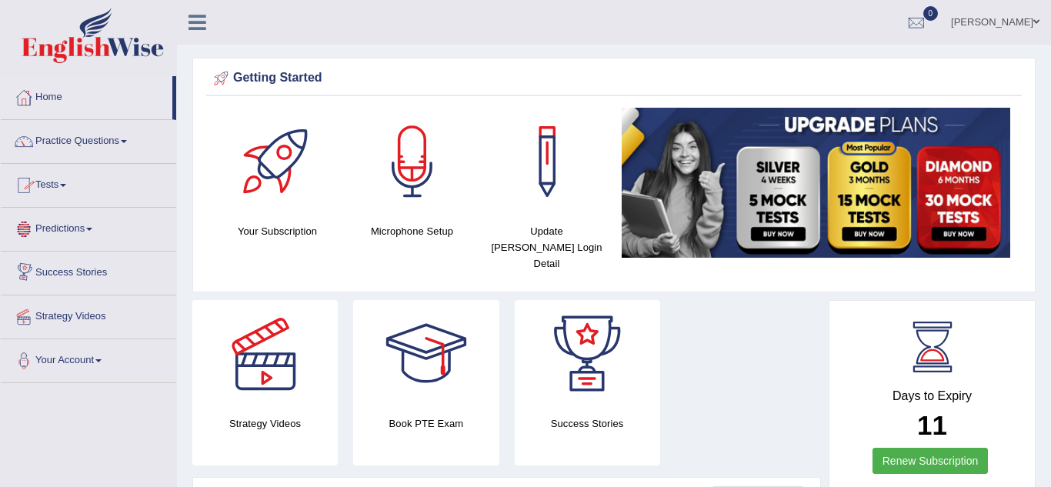
click at [92, 233] on link "Predictions" at bounding box center [88, 227] width 175 height 38
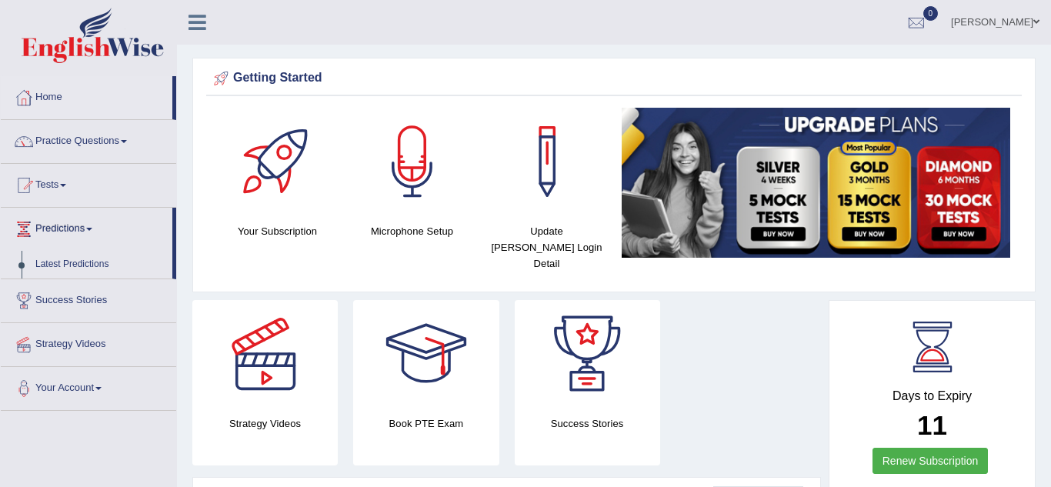
click at [127, 142] on span at bounding box center [124, 141] width 6 height 3
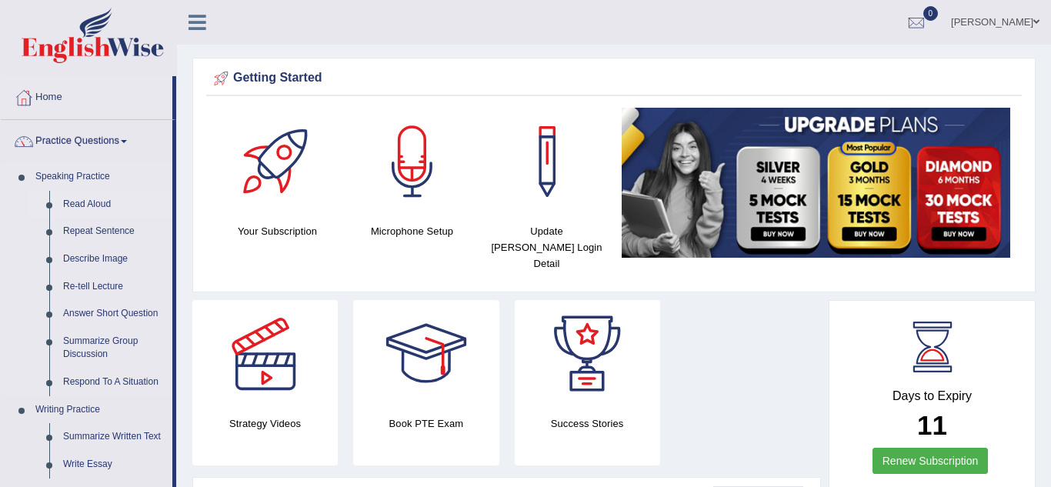
click at [48, 205] on li "Read Aloud" at bounding box center [100, 205] width 144 height 28
click at [96, 436] on link "Summarize Written Text" at bounding box center [114, 437] width 116 height 28
click at [96, 440] on link "Reading Practice" at bounding box center [100, 454] width 144 height 28
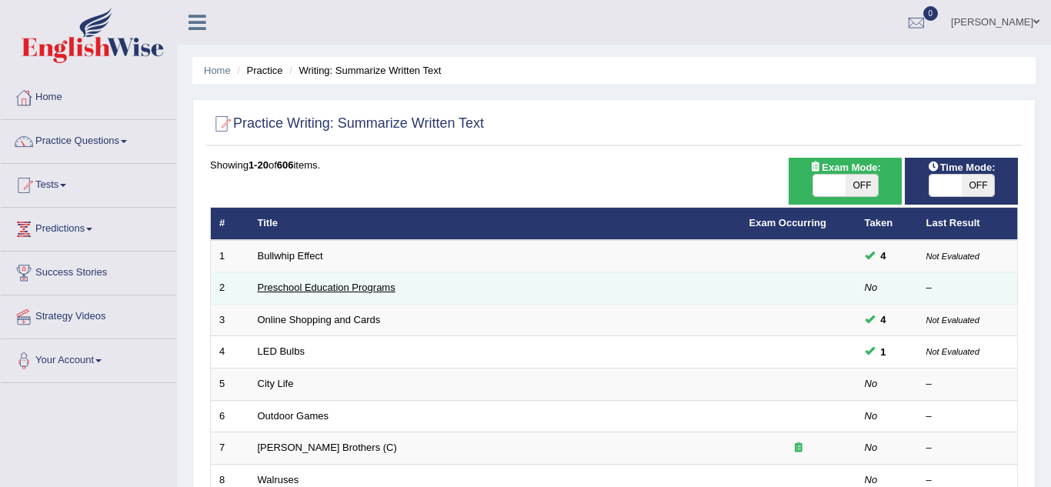
click at [309, 292] on link "Preschool Education Programs" at bounding box center [327, 288] width 138 height 12
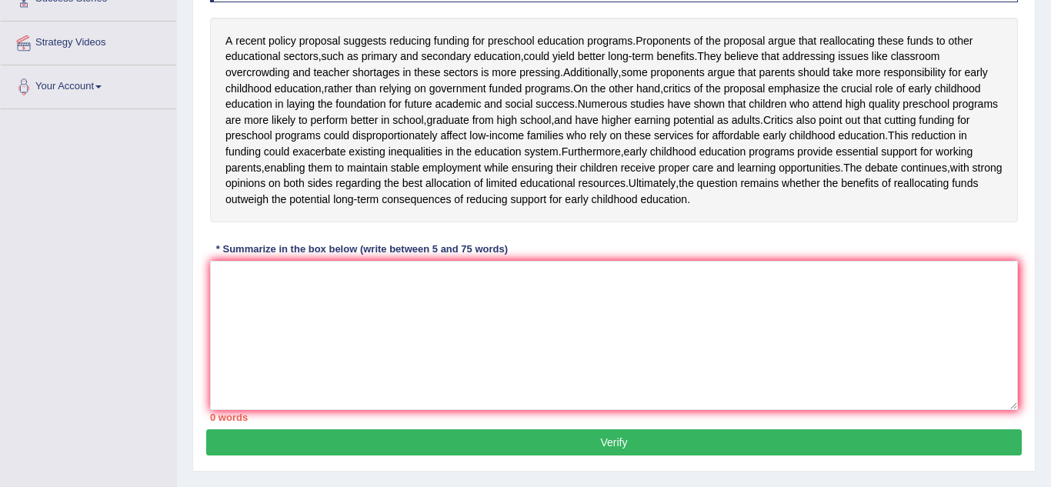
scroll to position [277, 0]
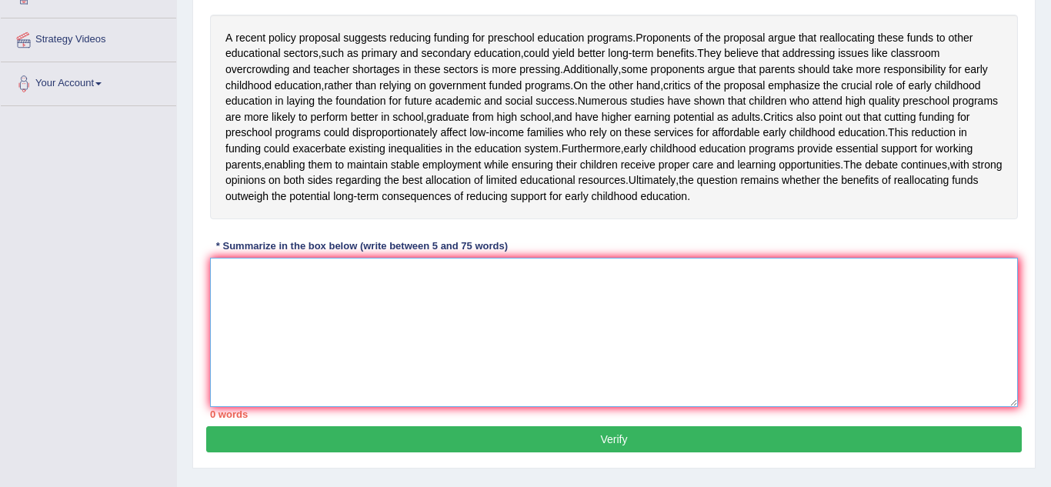
click at [239, 350] on textarea at bounding box center [614, 332] width 808 height 149
click at [187, 34] on div "Home Practice Writing: Summarize Written Text Preschool Education Programs « Pr…" at bounding box center [614, 108] width 874 height 770
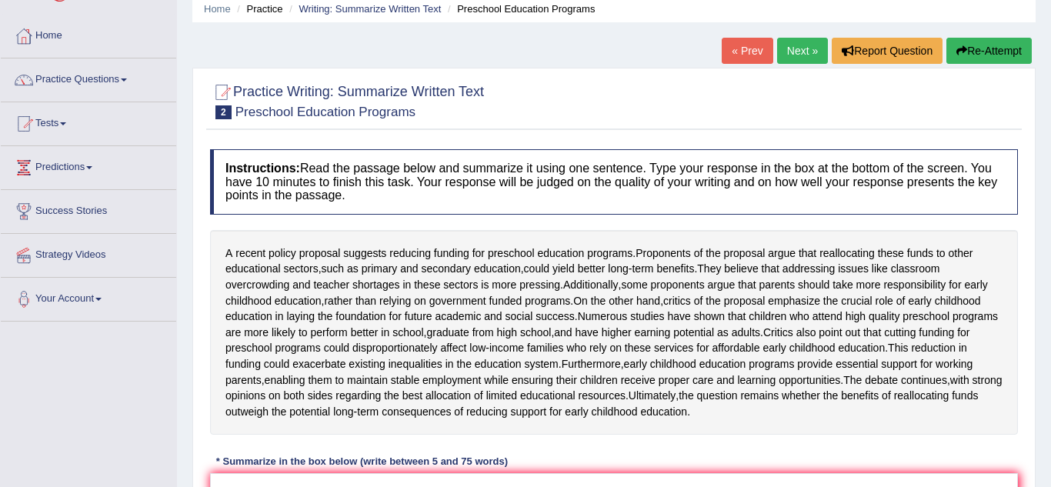
scroll to position [31, 0]
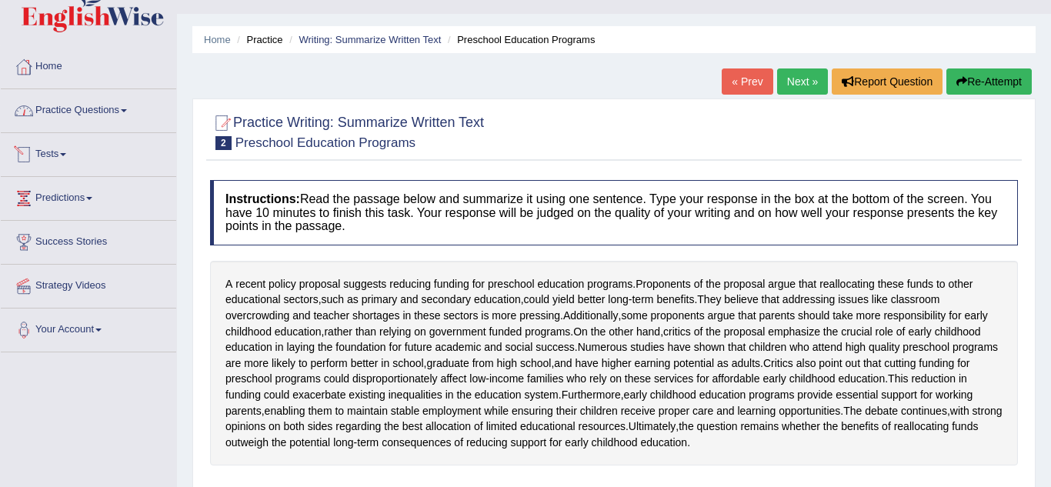
click at [68, 156] on link "Tests" at bounding box center [88, 152] width 175 height 38
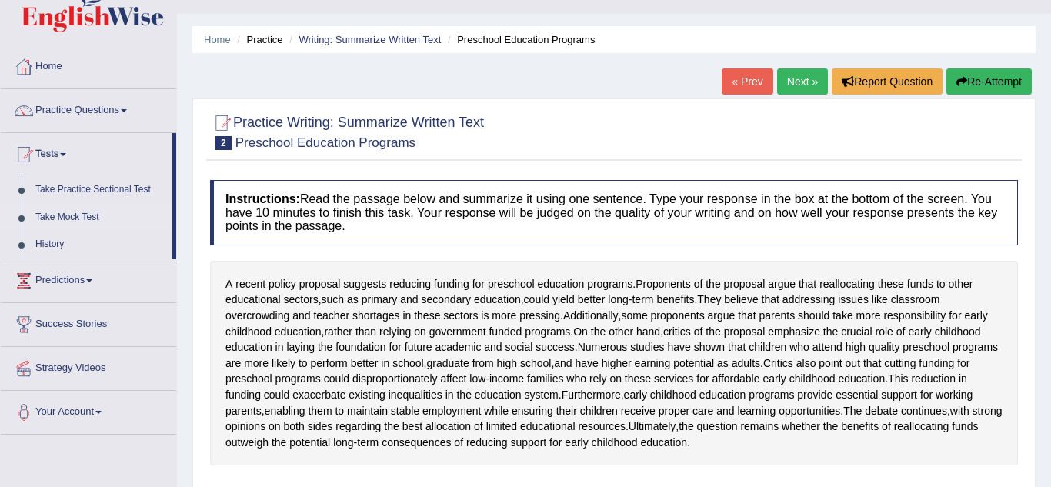
click at [67, 216] on link "Take Mock Test" at bounding box center [100, 218] width 144 height 28
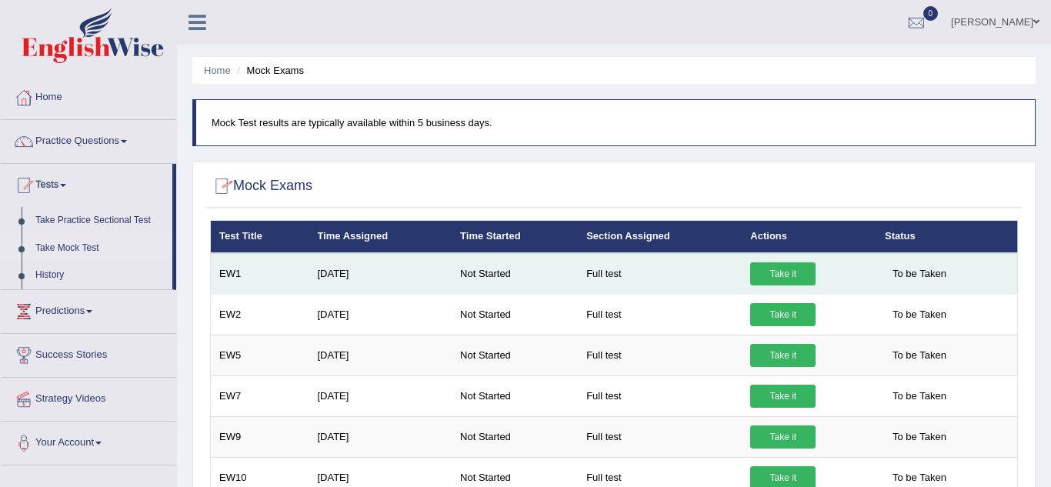
click at [354, 275] on td "[DATE]" at bounding box center [380, 274] width 143 height 42
click at [804, 278] on link "Take it" at bounding box center [782, 273] width 65 height 23
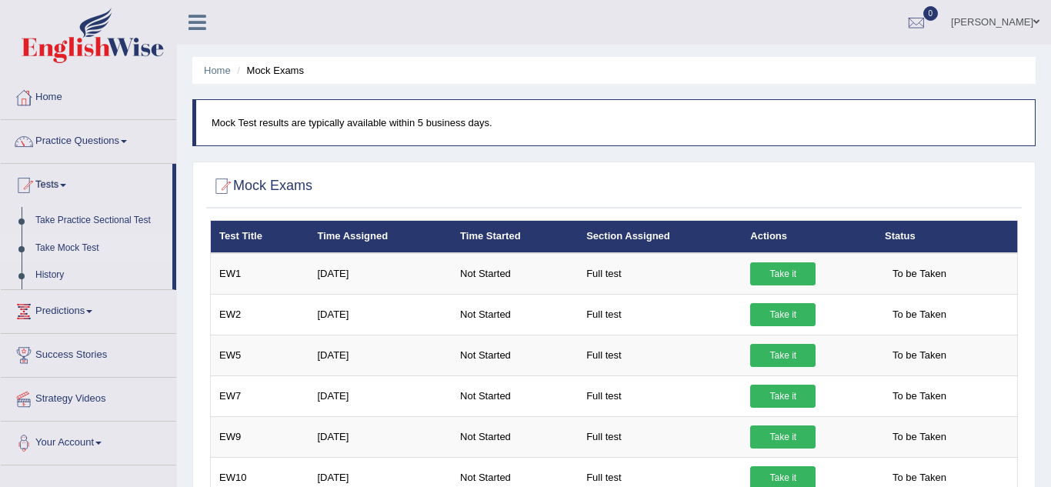
click at [1019, 24] on link "paul" at bounding box center [996, 20] width 112 height 40
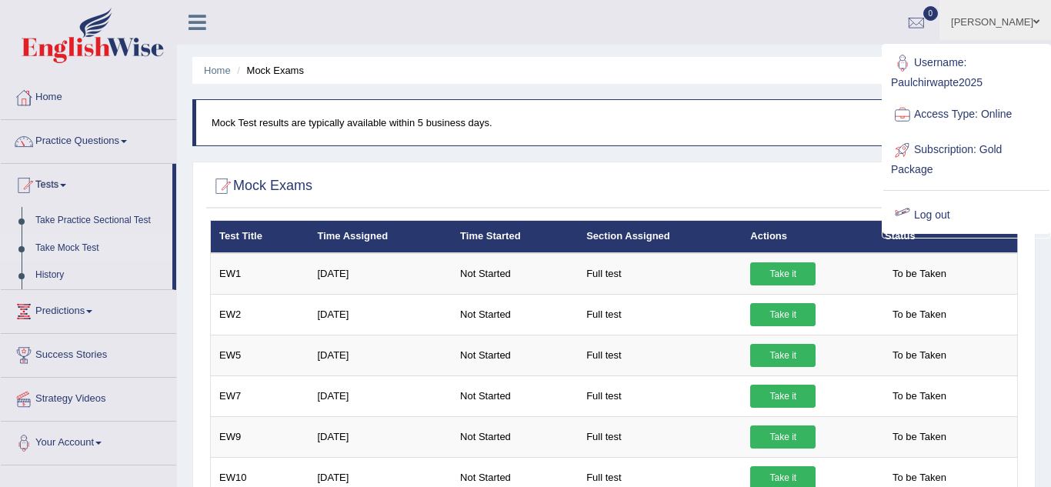
click at [950, 217] on link "Log out" at bounding box center [967, 215] width 166 height 35
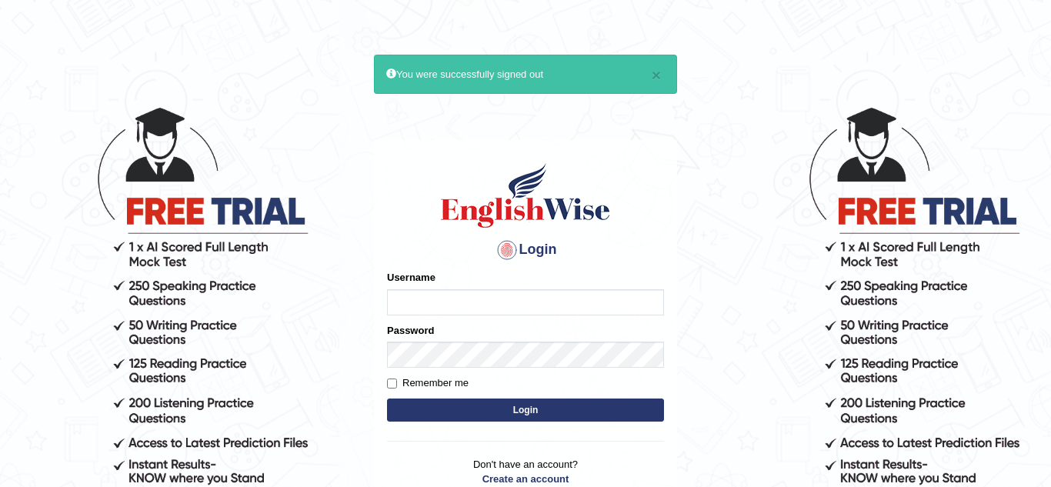
type input "Paulchirwapte2025"
click at [394, 385] on input "Remember me" at bounding box center [392, 384] width 10 height 10
checkbox input "true"
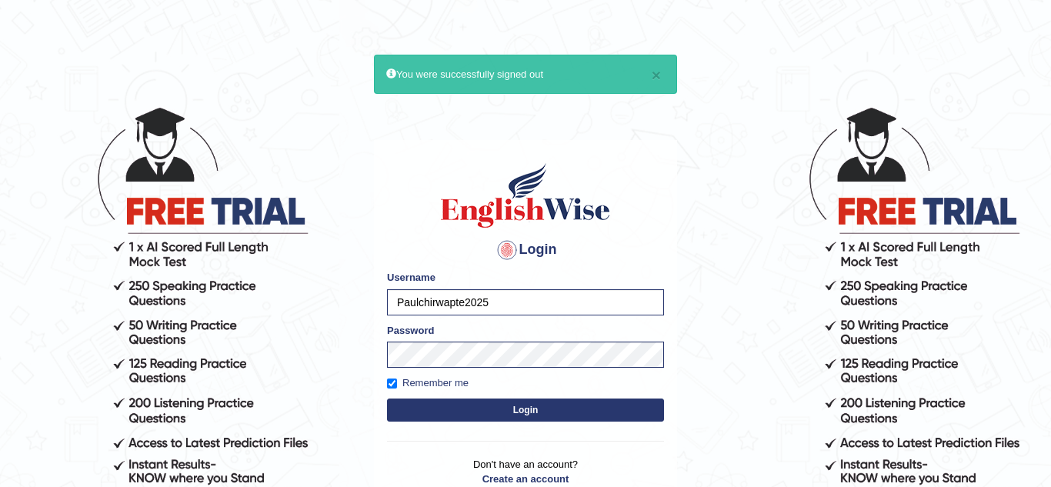
click at [411, 411] on button "Login" at bounding box center [525, 410] width 277 height 23
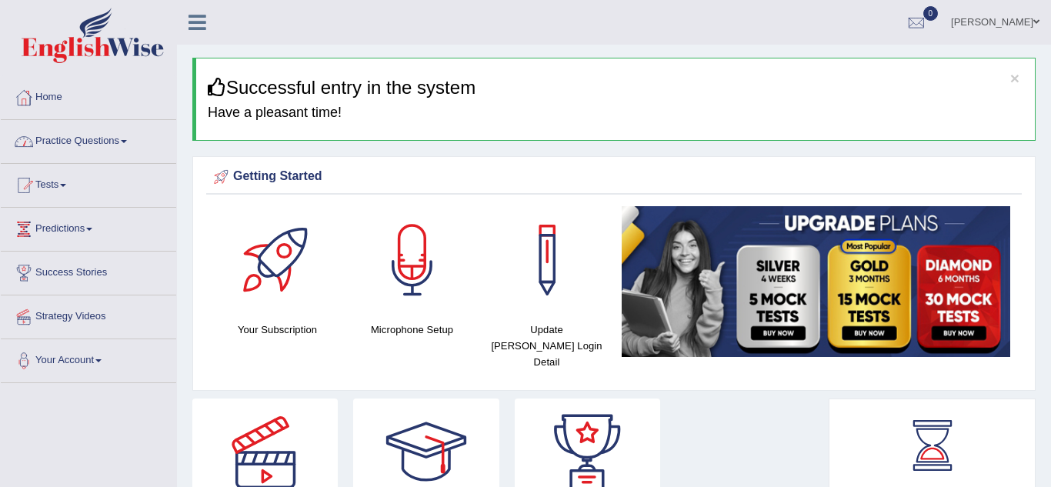
click at [127, 140] on span at bounding box center [124, 141] width 6 height 3
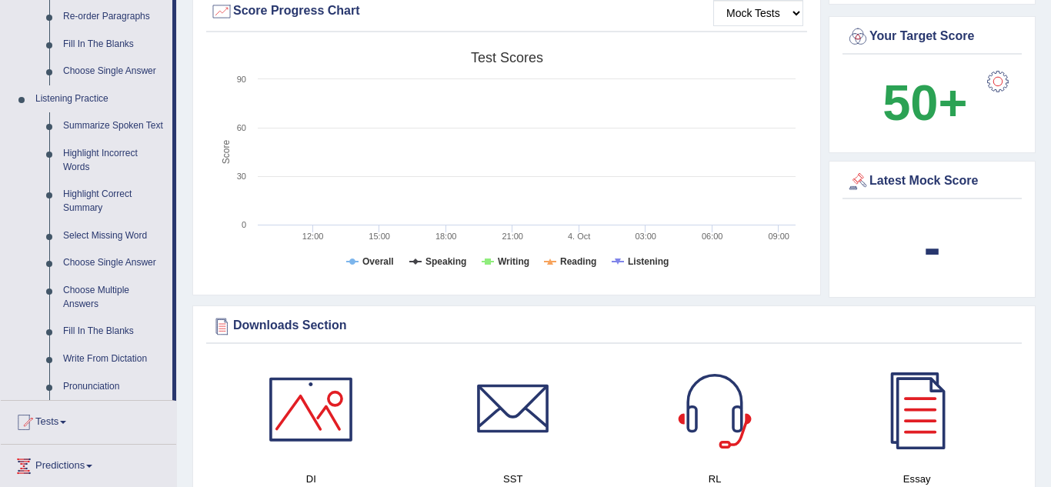
scroll to position [616, 0]
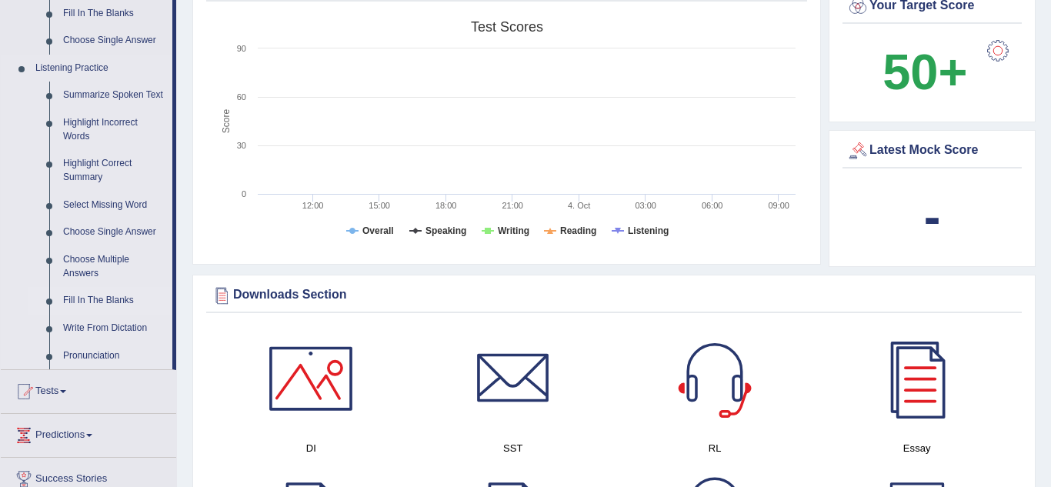
click at [68, 298] on link "Fill In The Blanks" at bounding box center [114, 301] width 116 height 28
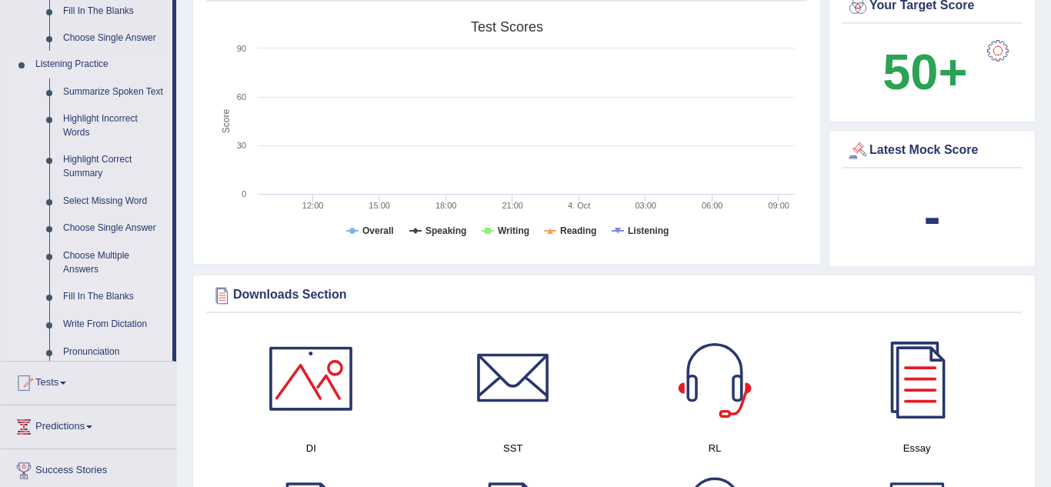
click at [68, 449] on link "Success Stories" at bounding box center [88, 468] width 175 height 38
